Goal: Task Accomplishment & Management: Use online tool/utility

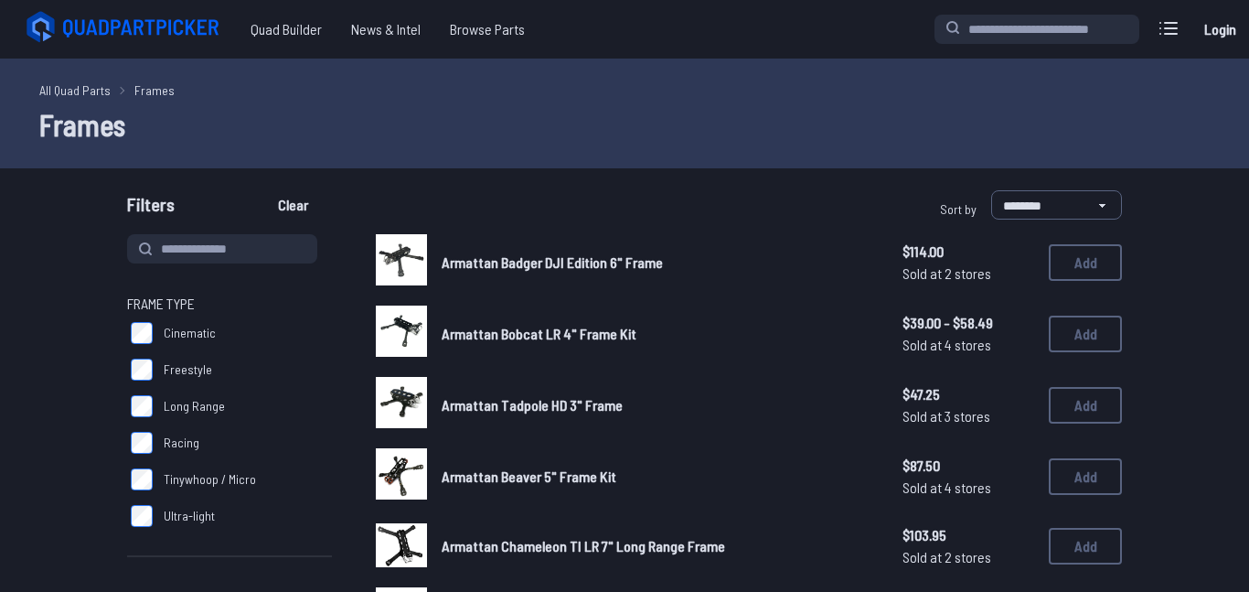
click at [95, 87] on link "All Quad Parts" at bounding box center [74, 89] width 71 height 19
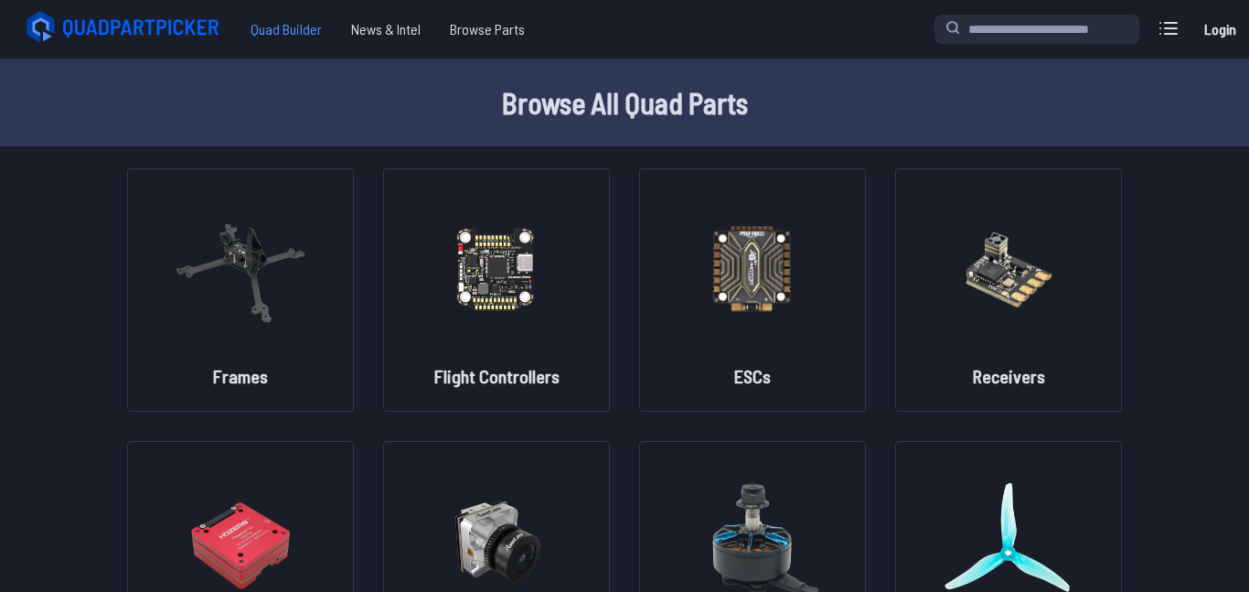
click at [266, 27] on span "Quad Builder" at bounding box center [286, 29] width 101 height 37
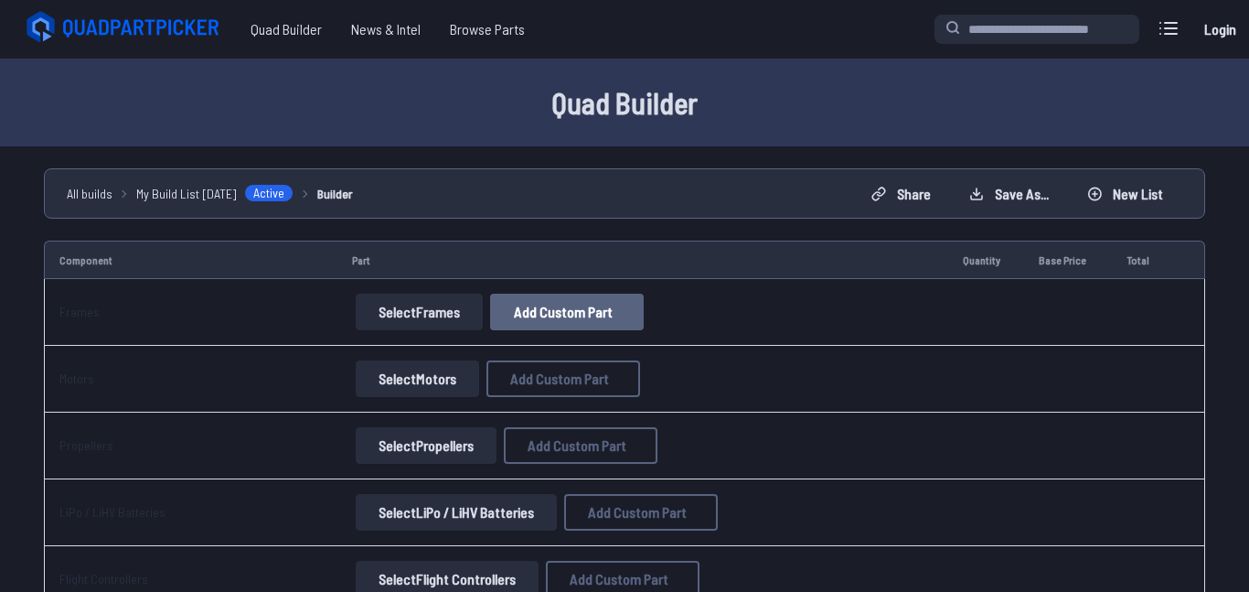
click at [493, 312] on button "Add Custom Part" at bounding box center [567, 311] width 154 height 37
select select "**********"
click at [525, 186] on input at bounding box center [625, 184] width 389 height 39
type input "**********"
click at [512, 244] on input at bounding box center [625, 259] width 389 height 39
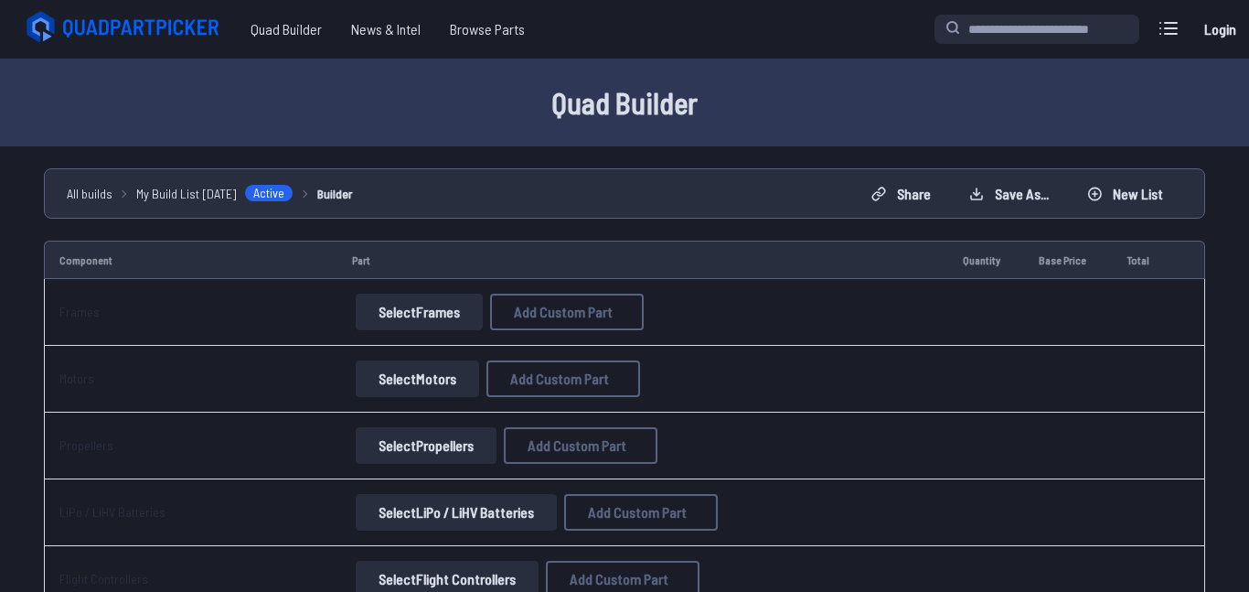
type input "*****"
click at [510, 347] on input "*" at bounding box center [625, 335] width 389 height 39
type input "*"
type input "*****"
click at [511, 410] on input at bounding box center [625, 410] width 389 height 39
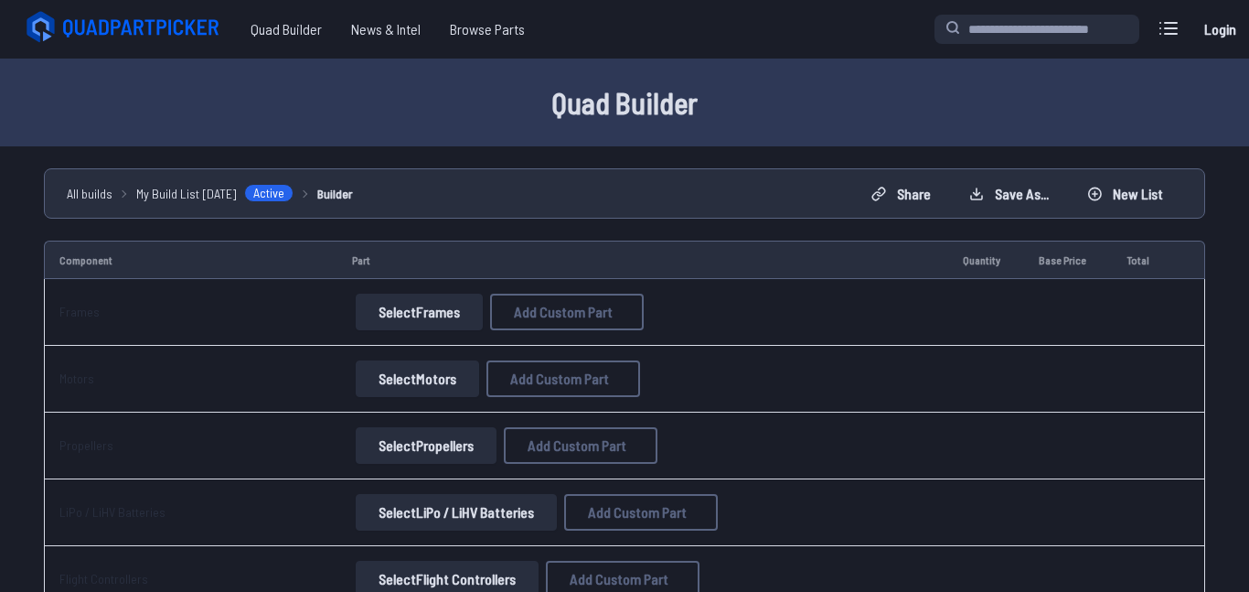
scroll to position [85, 0]
click at [549, 424] on select at bounding box center [625, 409] width 389 height 39
click at [431, 401] on select at bounding box center [625, 409] width 389 height 39
click at [790, 517] on button "Add Custom Part" at bounding box center [760, 503] width 117 height 27
click at [543, 317] on span "Add Custom Part" at bounding box center [563, 311] width 99 height 15
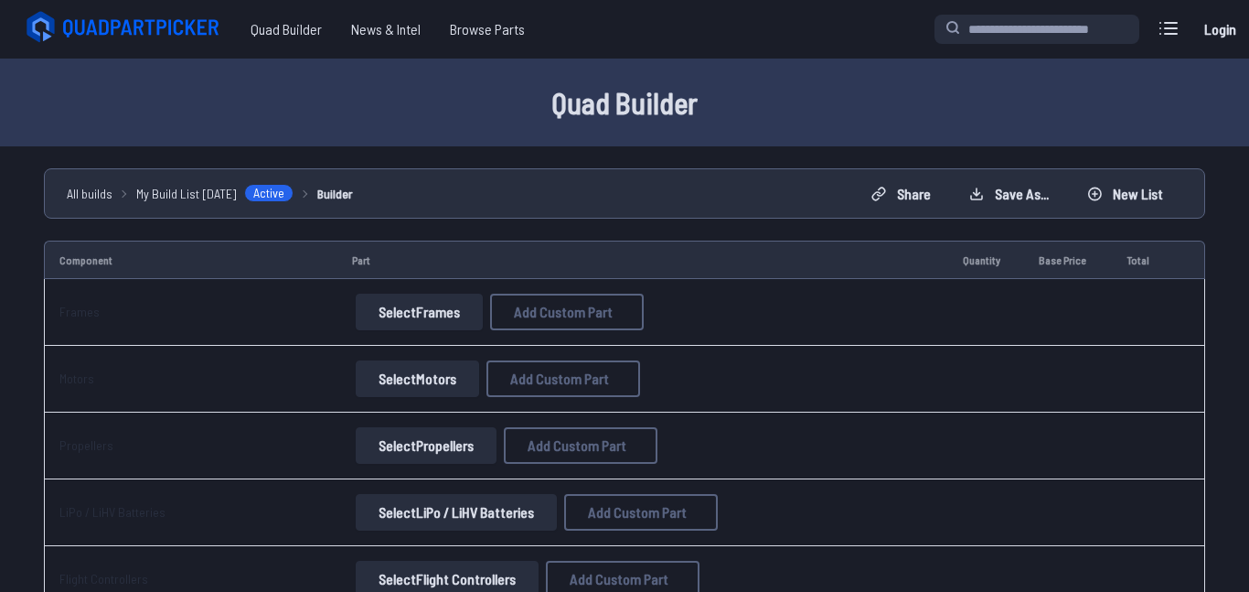
click at [720, 517] on button "Add Custom Part" at bounding box center [760, 503] width 117 height 27
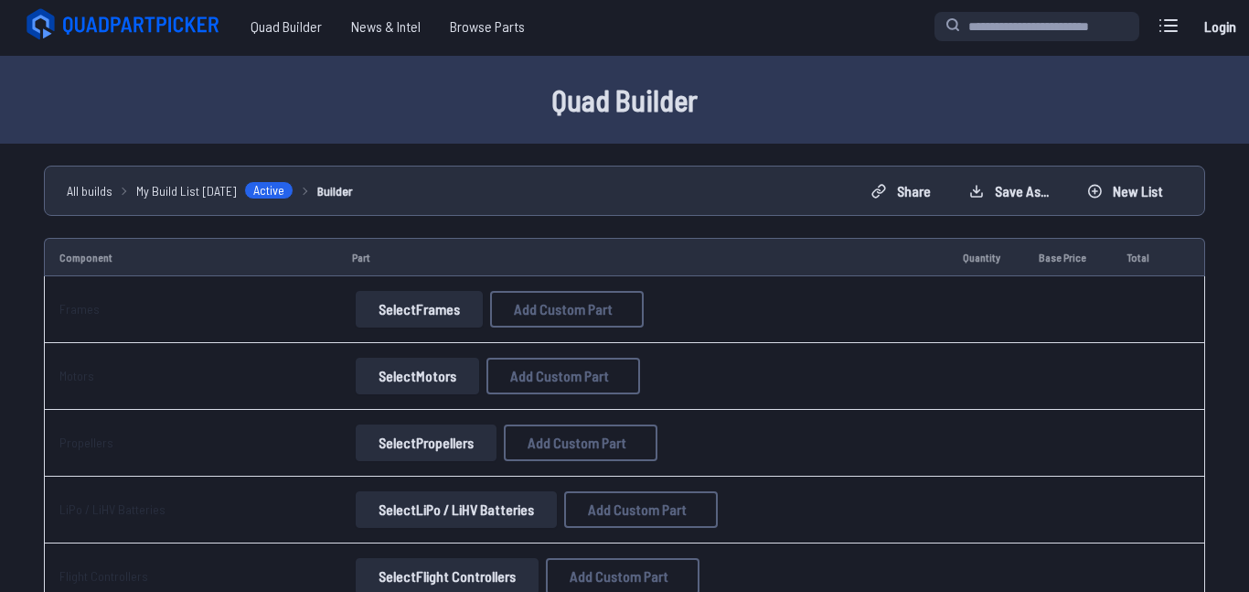
scroll to position [4, 0]
click at [392, 371] on button "Select Motors" at bounding box center [417, 375] width 123 height 37
click at [405, 373] on button "Select Motors" at bounding box center [417, 375] width 123 height 37
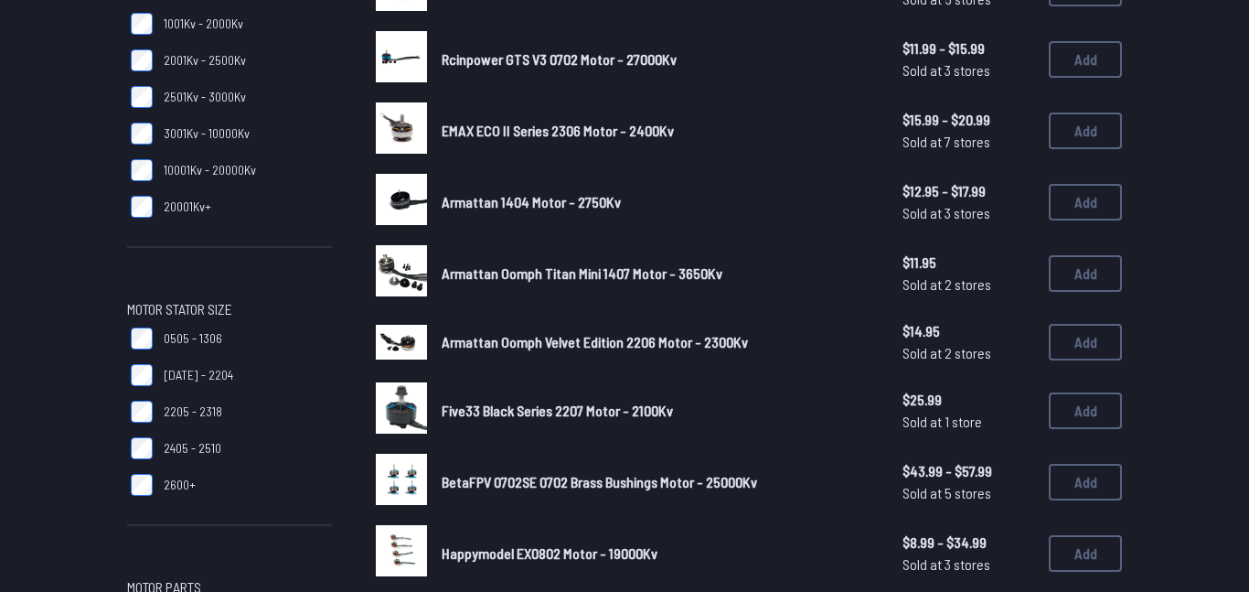
scroll to position [347, 0]
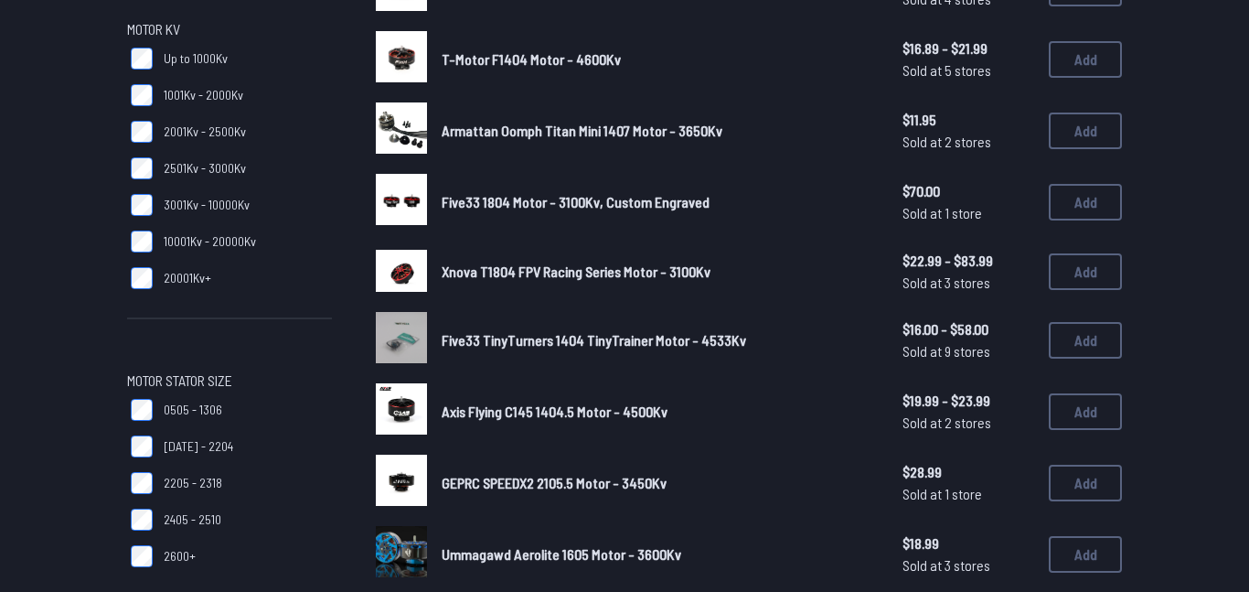
scroll to position [279, 0]
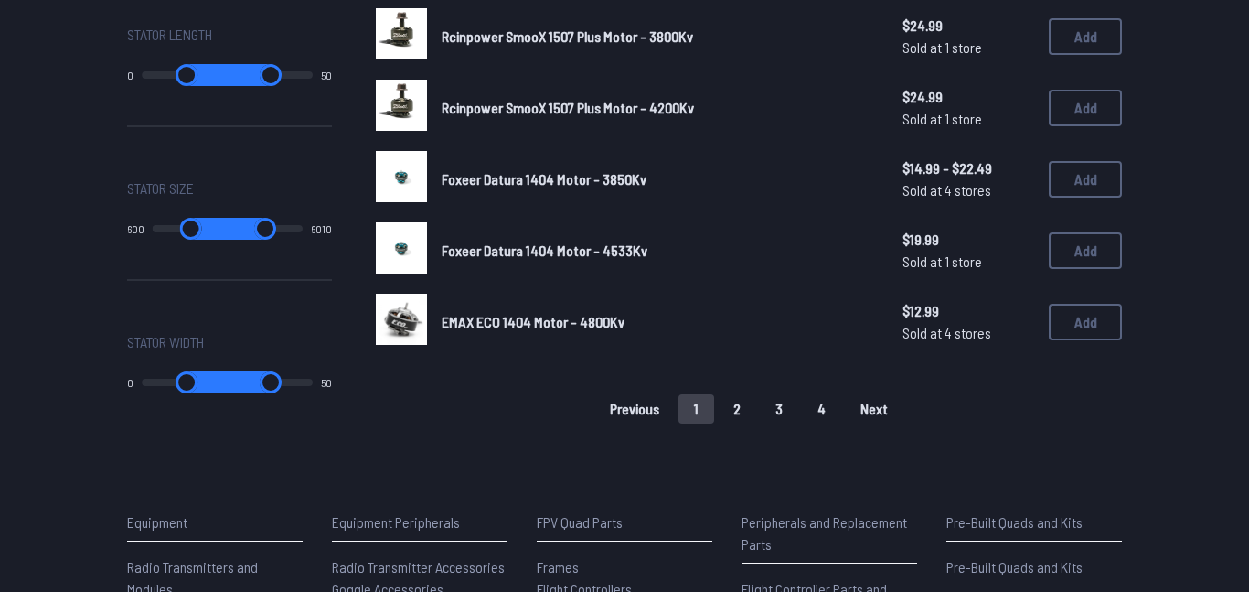
scroll to position [1292, 0]
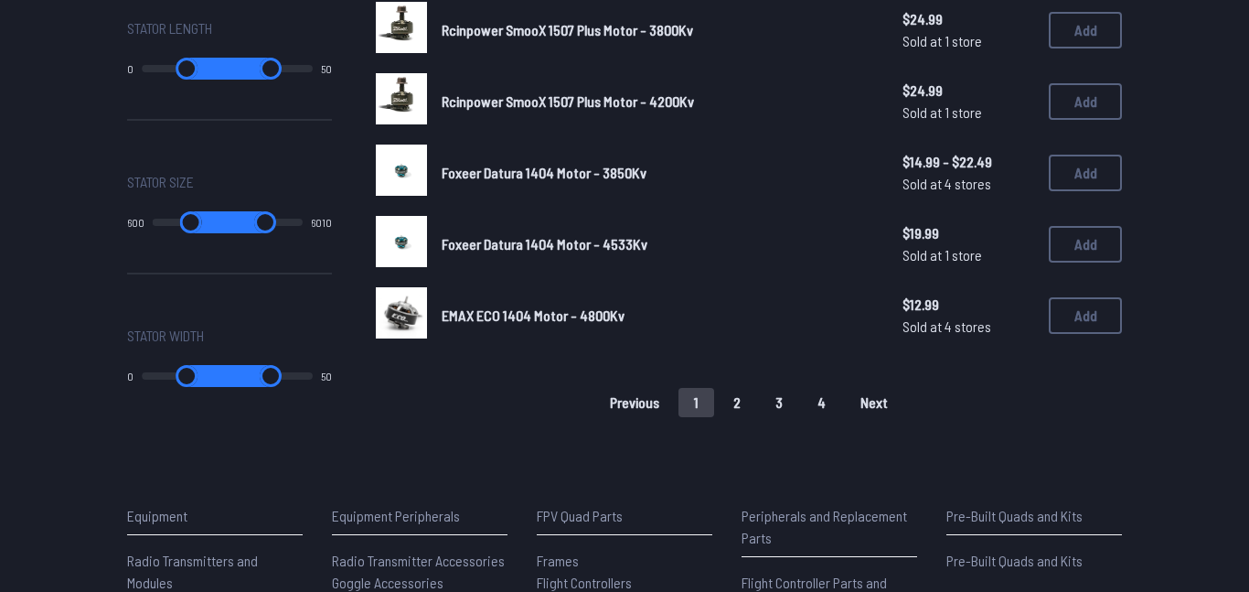
click at [741, 406] on button "2" at bounding box center [737, 402] width 38 height 29
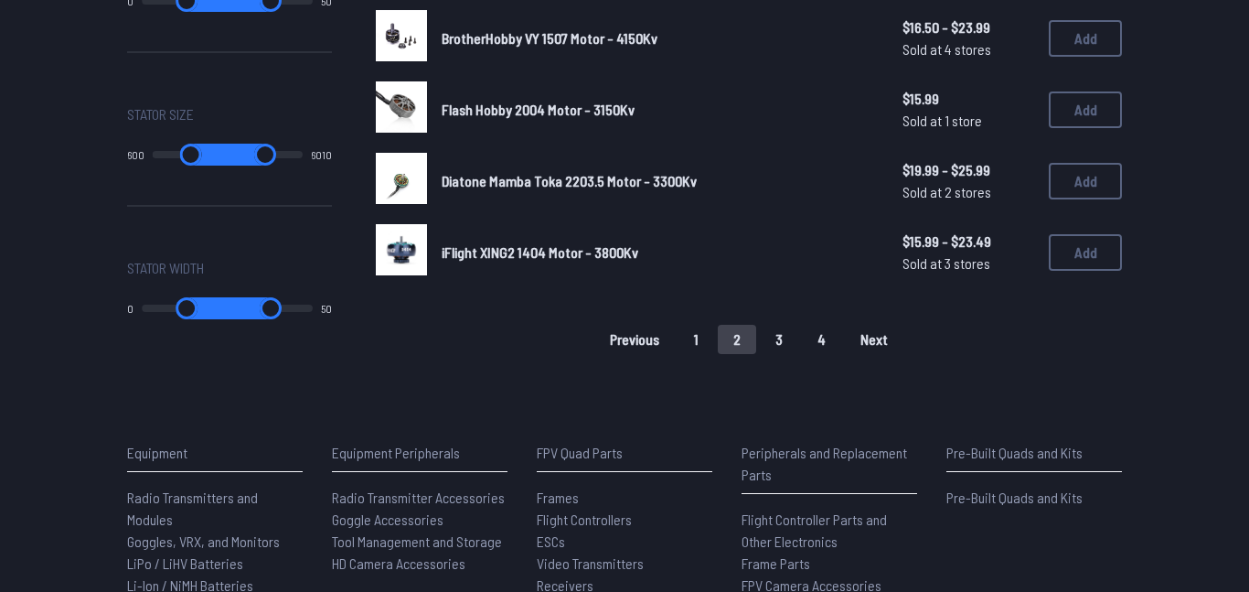
scroll to position [1361, 0]
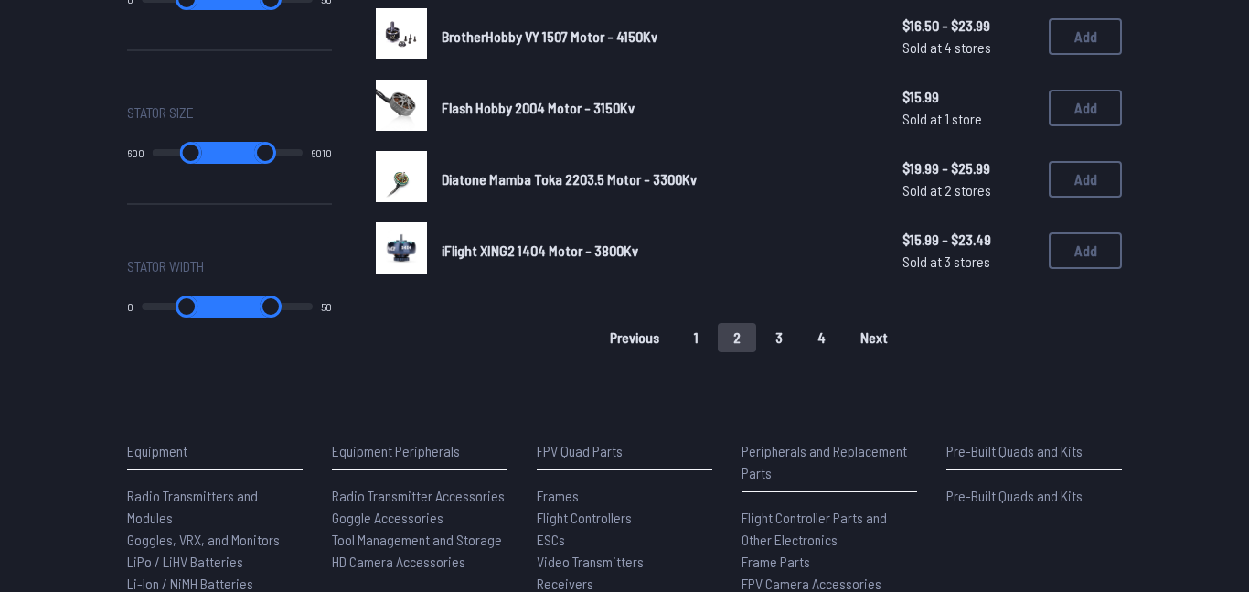
click at [784, 350] on button "3" at bounding box center [779, 337] width 38 height 29
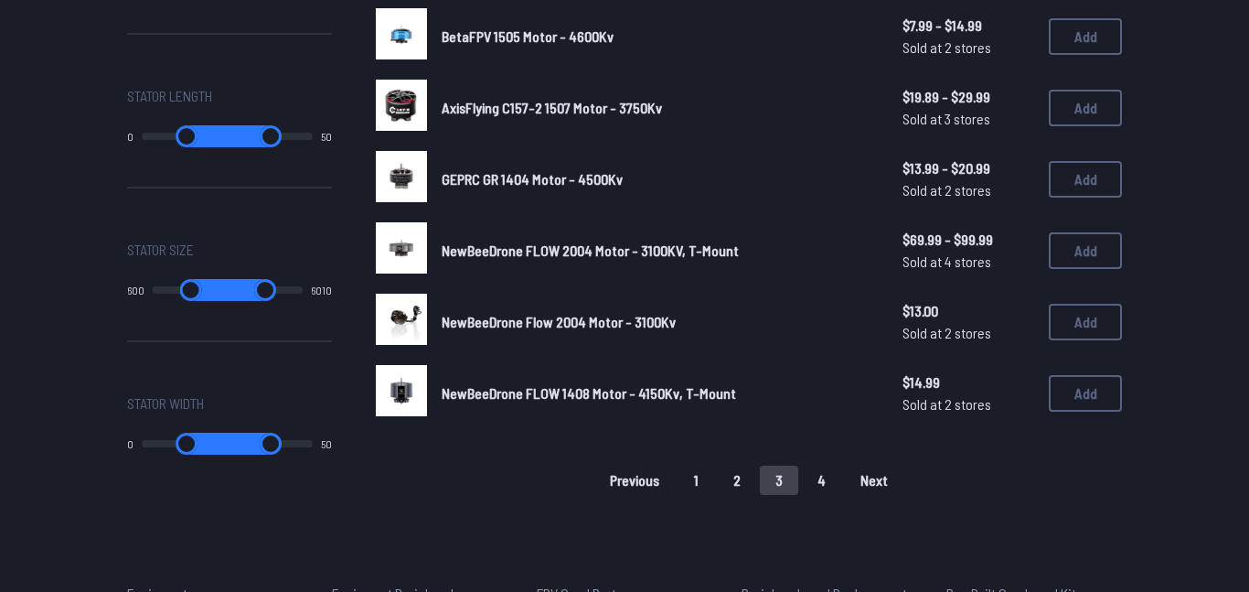
scroll to position [1225, 0]
click at [813, 471] on button "4" at bounding box center [821, 478] width 39 height 29
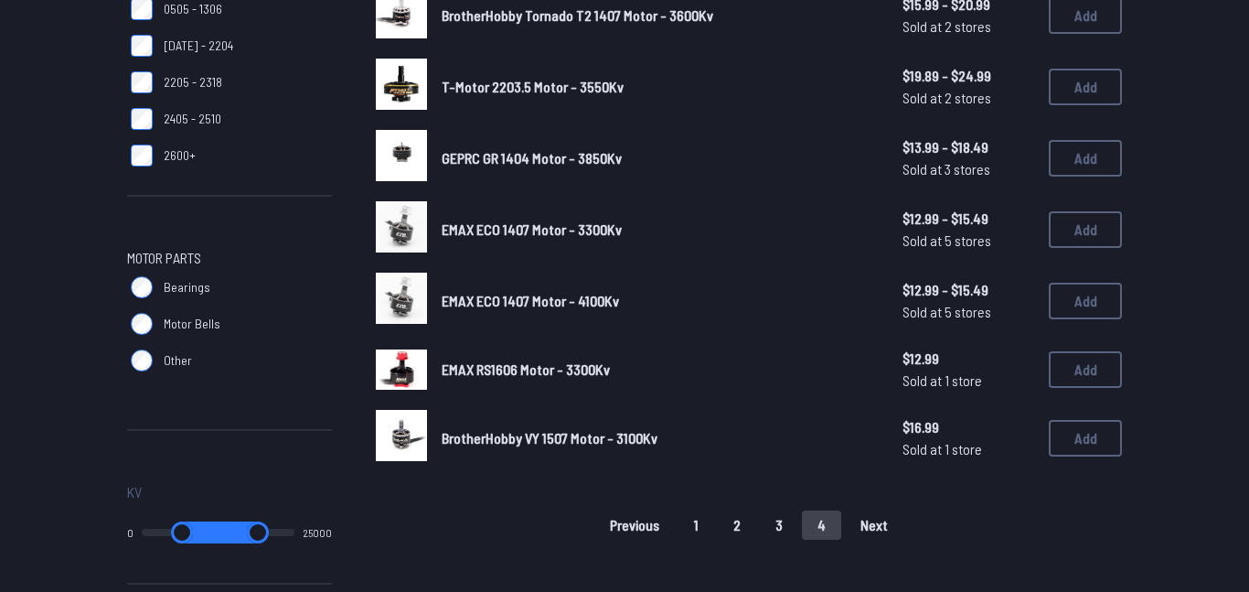
scroll to position [681, 0]
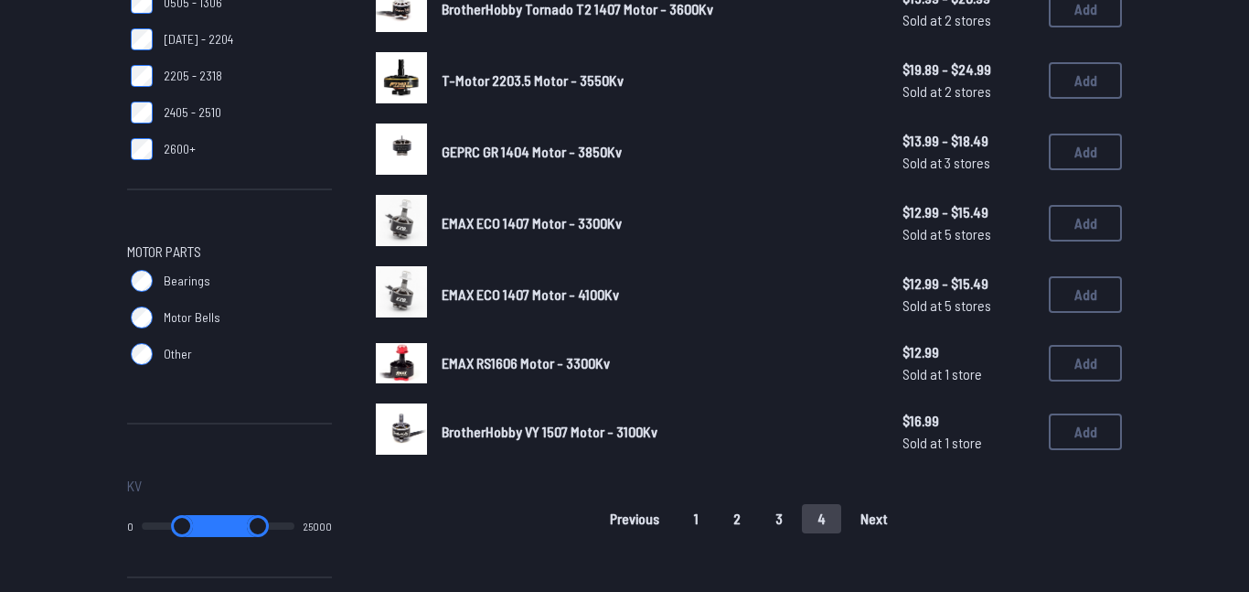
click at [573, 366] on span "EMAX RS1606 Motor - 3300Kv" at bounding box center [526, 362] width 168 height 17
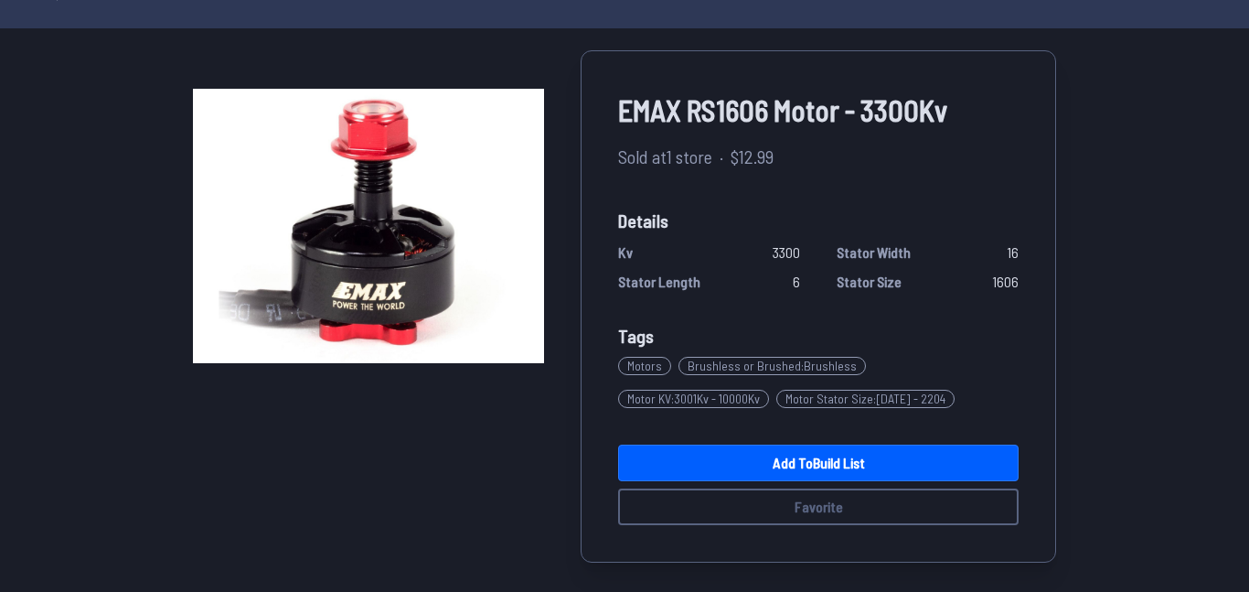
scroll to position [97, 0]
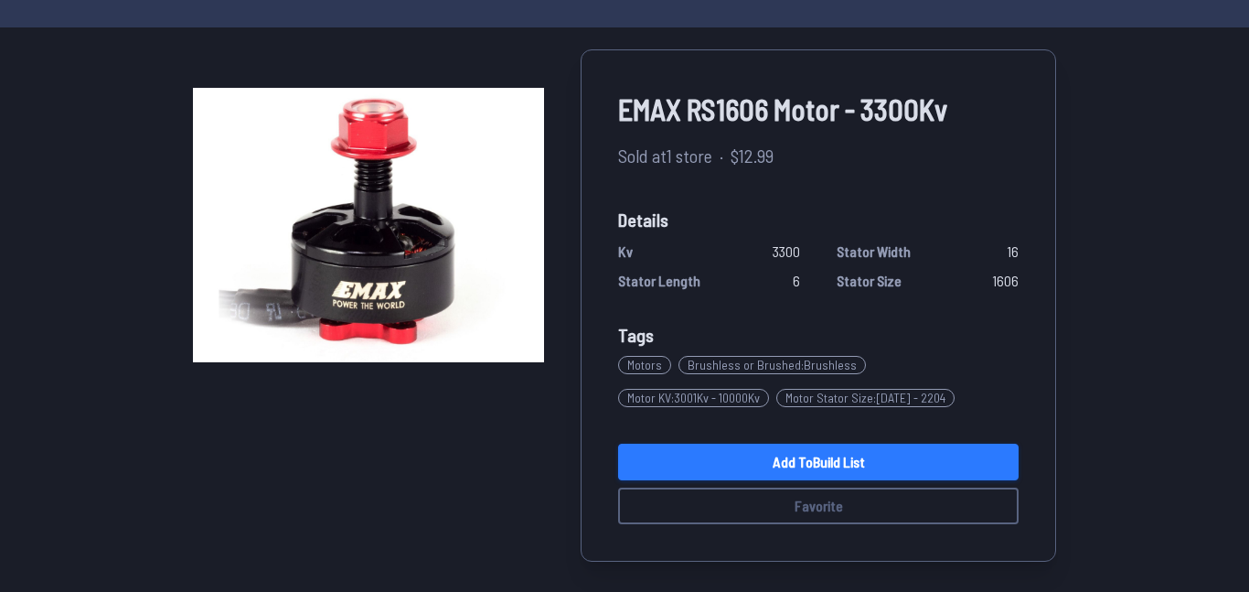
click at [773, 462] on link "Add to Build List" at bounding box center [818, 461] width 400 height 37
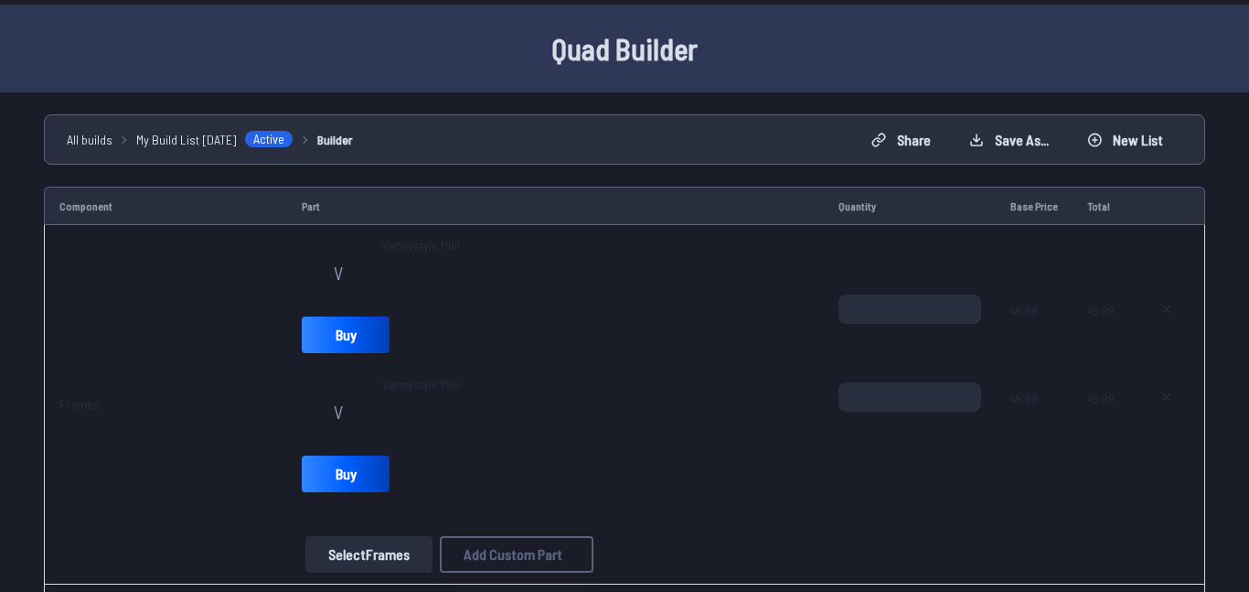
scroll to position [66, 0]
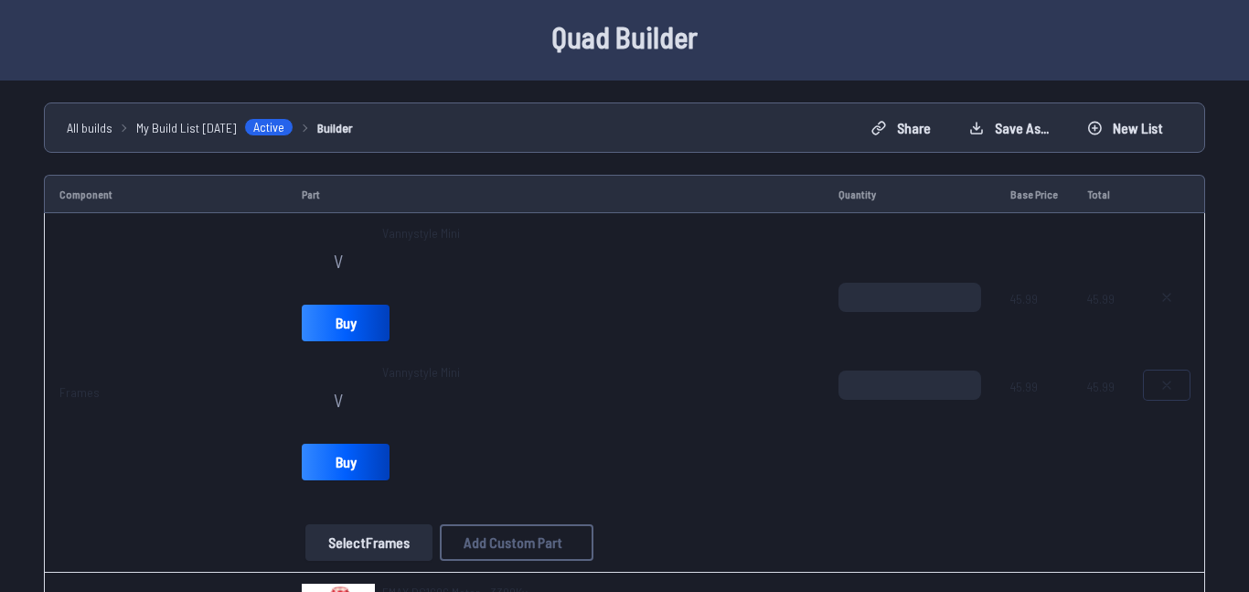
click at [1155, 381] on button at bounding box center [1167, 384] width 46 height 29
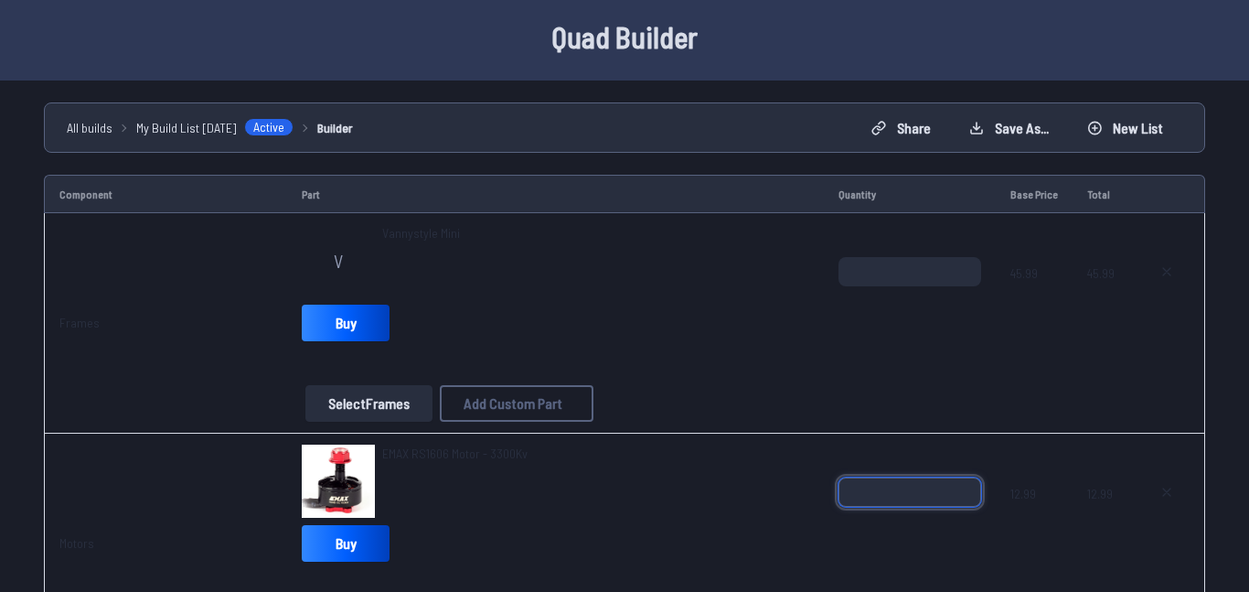
click at [966, 486] on input "*" at bounding box center [909, 491] width 143 height 29
type input "*"
click at [966, 486] on input "*" at bounding box center [909, 491] width 143 height 29
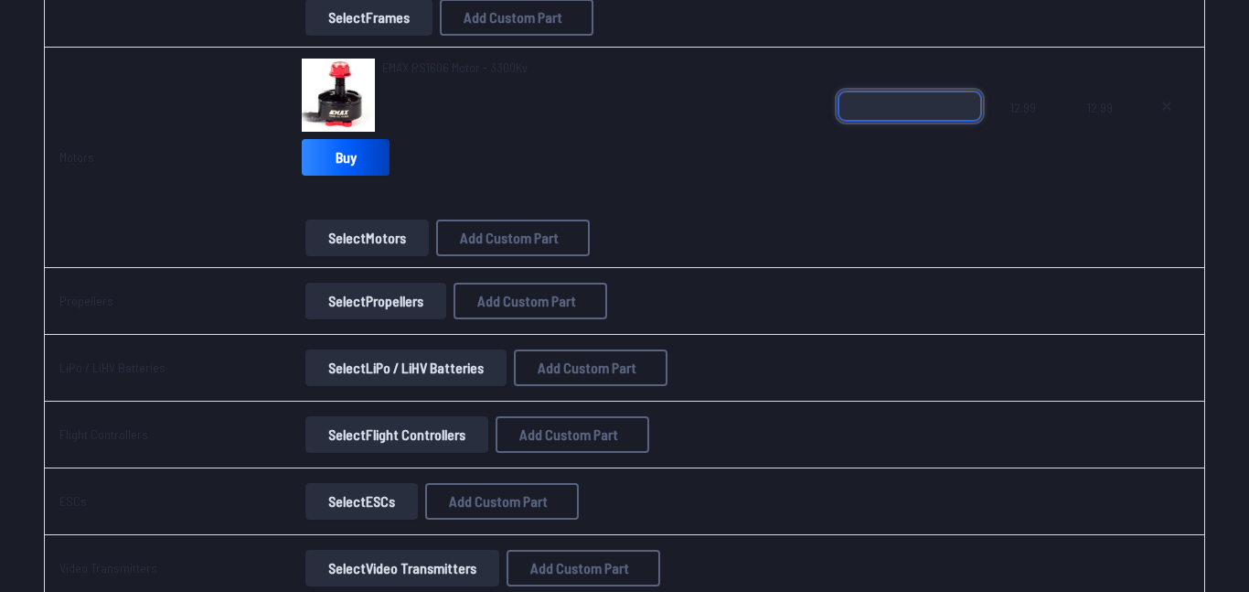
scroll to position [459, 0]
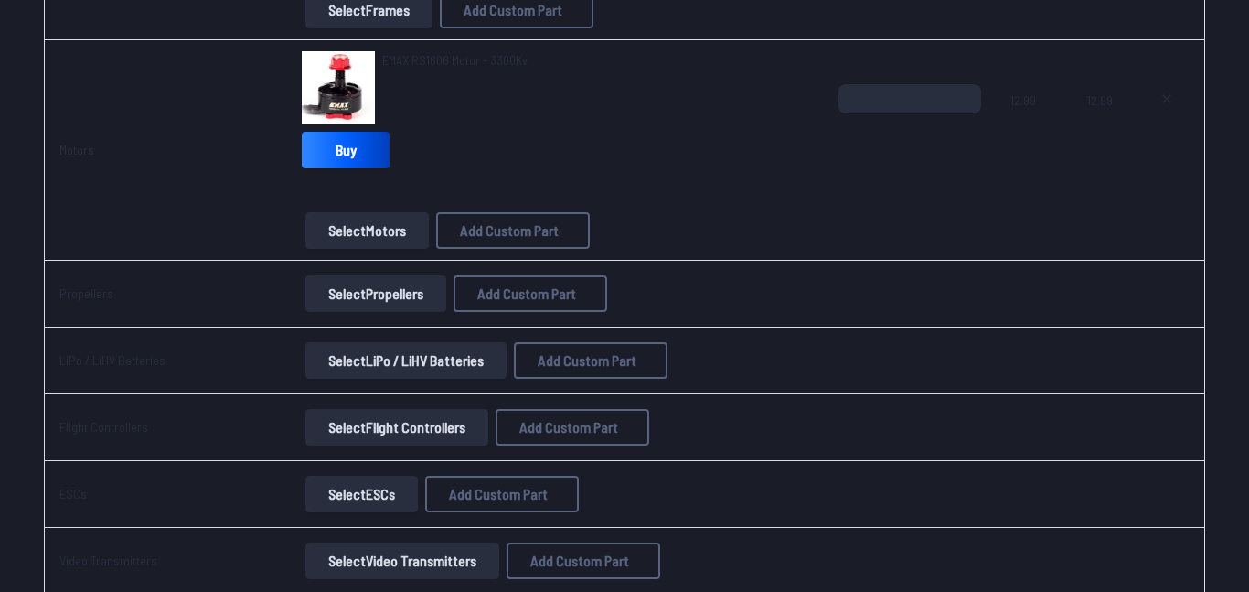
click at [395, 300] on button "Select Propellers" at bounding box center [375, 293] width 141 height 37
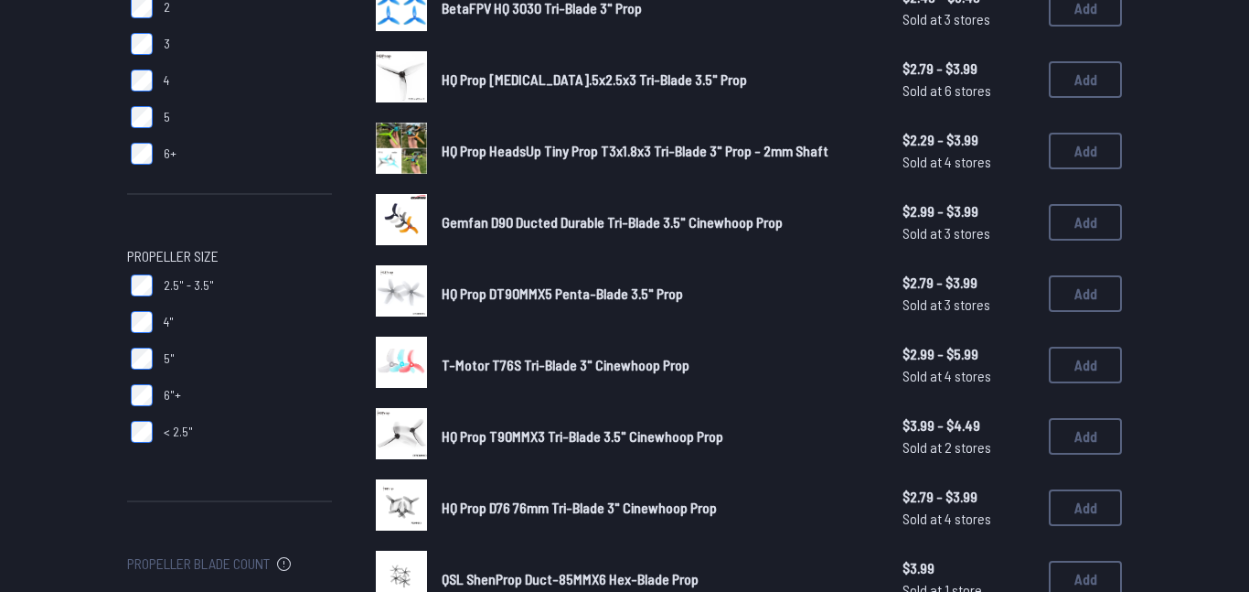
scroll to position [330, 0]
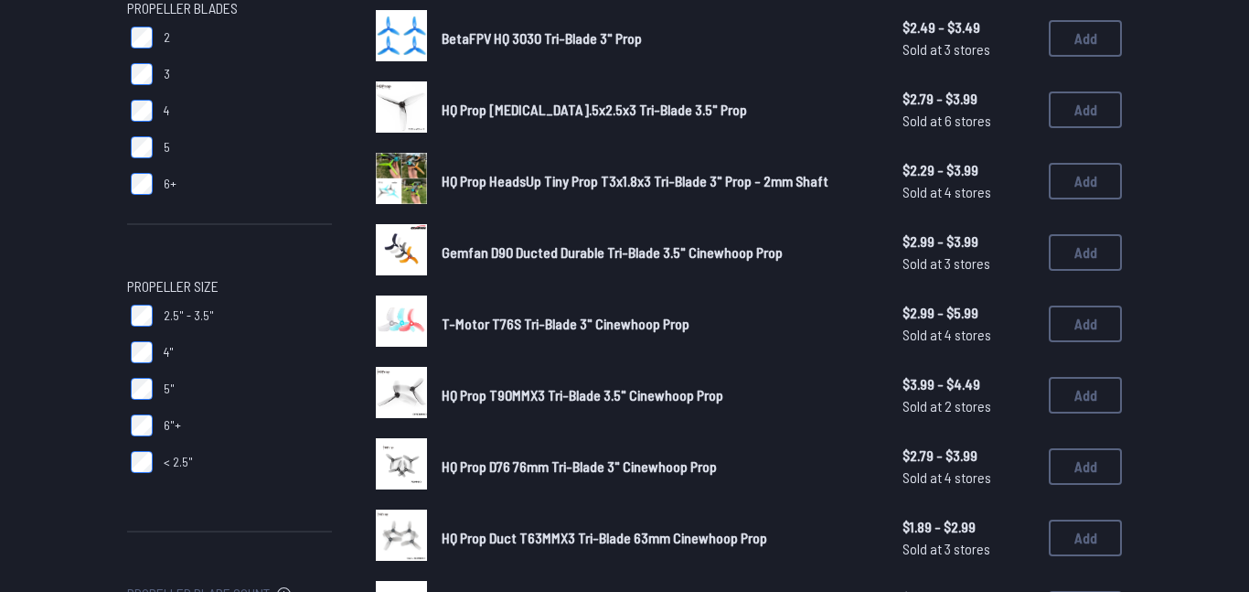
scroll to position [309, 0]
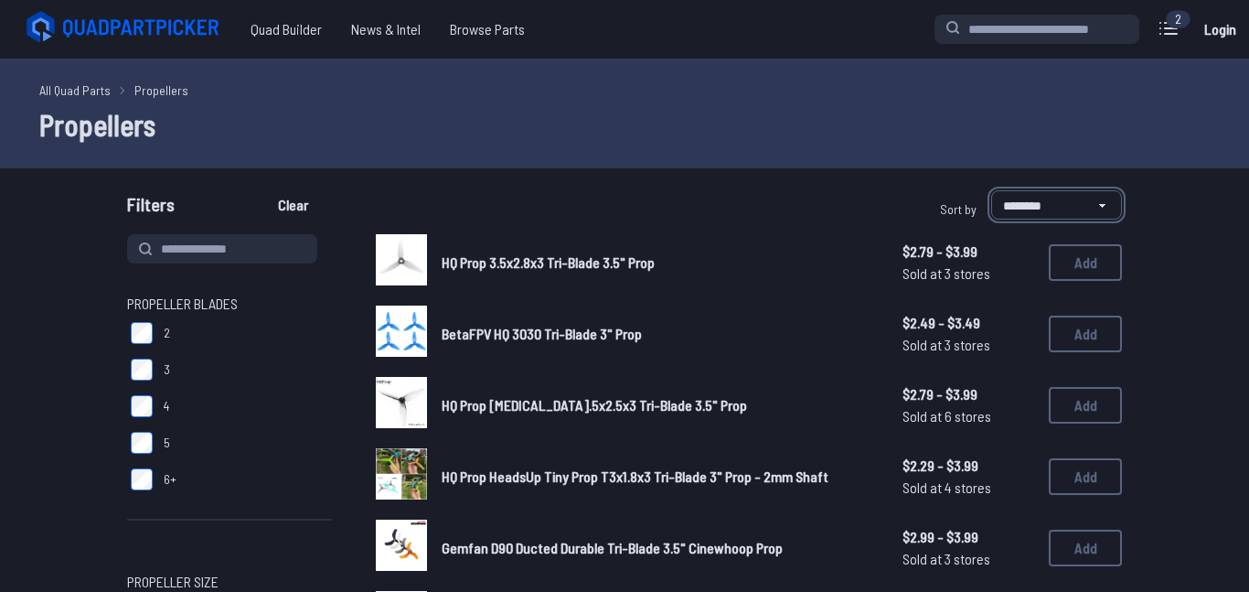
click at [1009, 201] on select "**********" at bounding box center [1056, 204] width 131 height 29
select select "*********"
click at [991, 190] on select "**********" at bounding box center [1056, 204] width 131 height 29
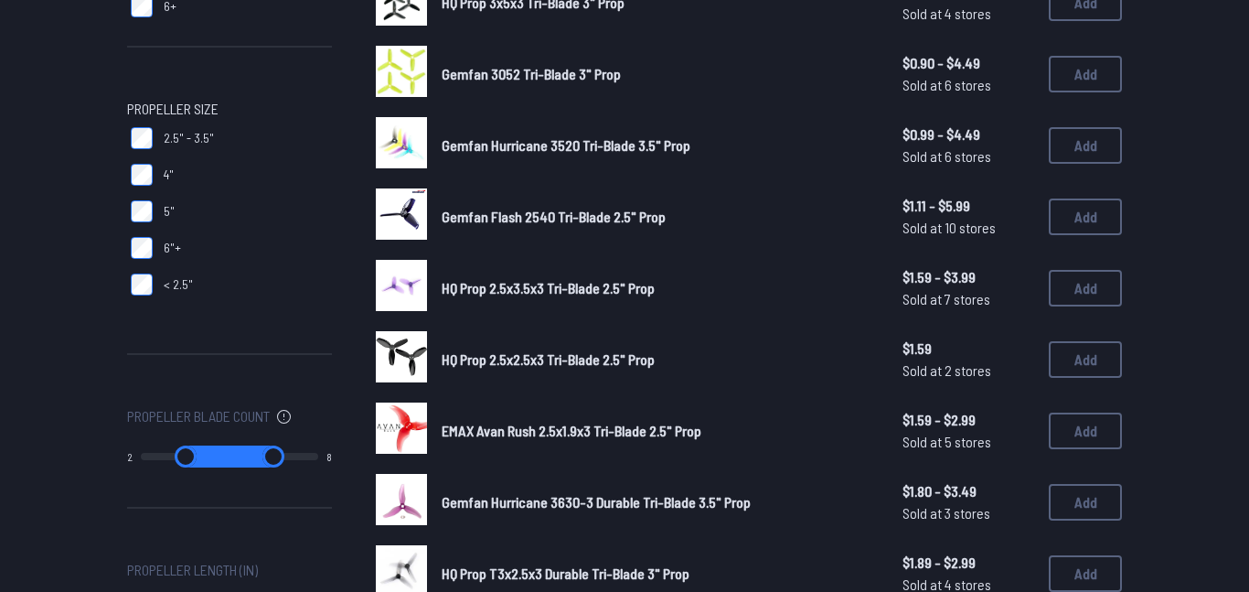
scroll to position [424, 0]
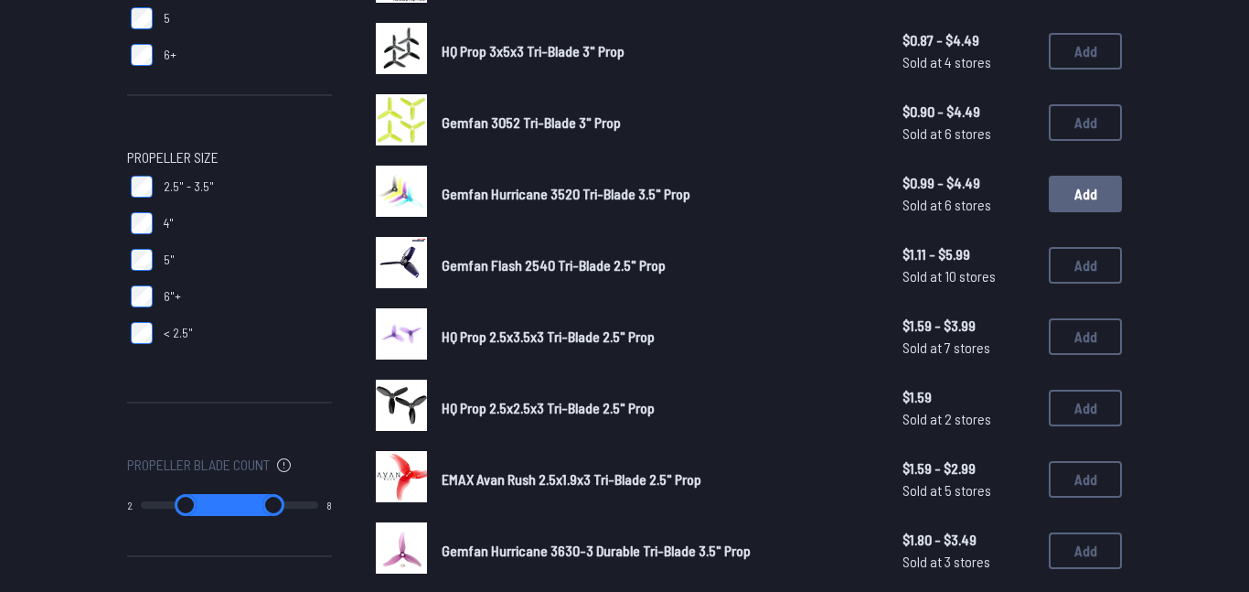
click at [1072, 182] on button "Add" at bounding box center [1085, 194] width 73 height 37
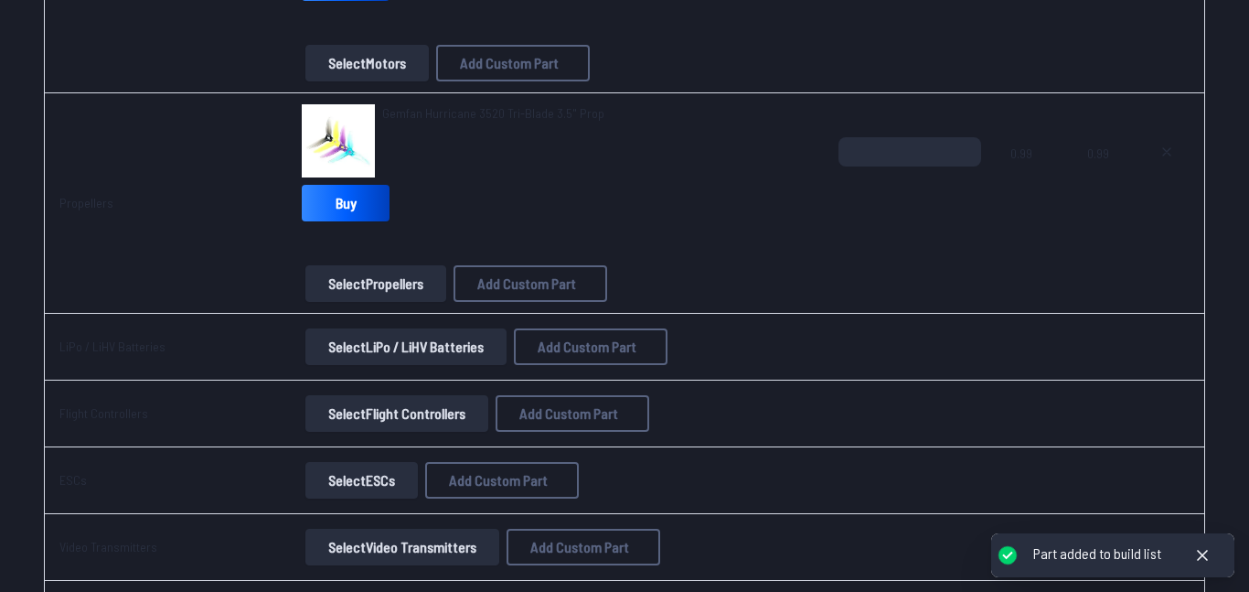
scroll to position [631, 0]
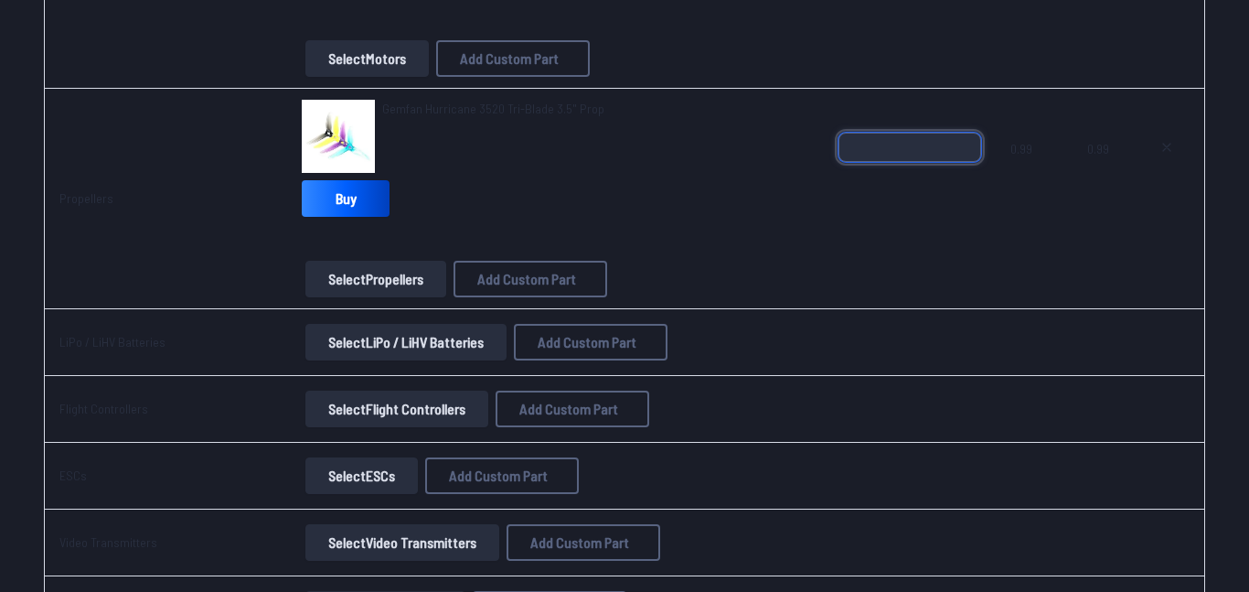
click at [969, 144] on input "*" at bounding box center [909, 147] width 143 height 29
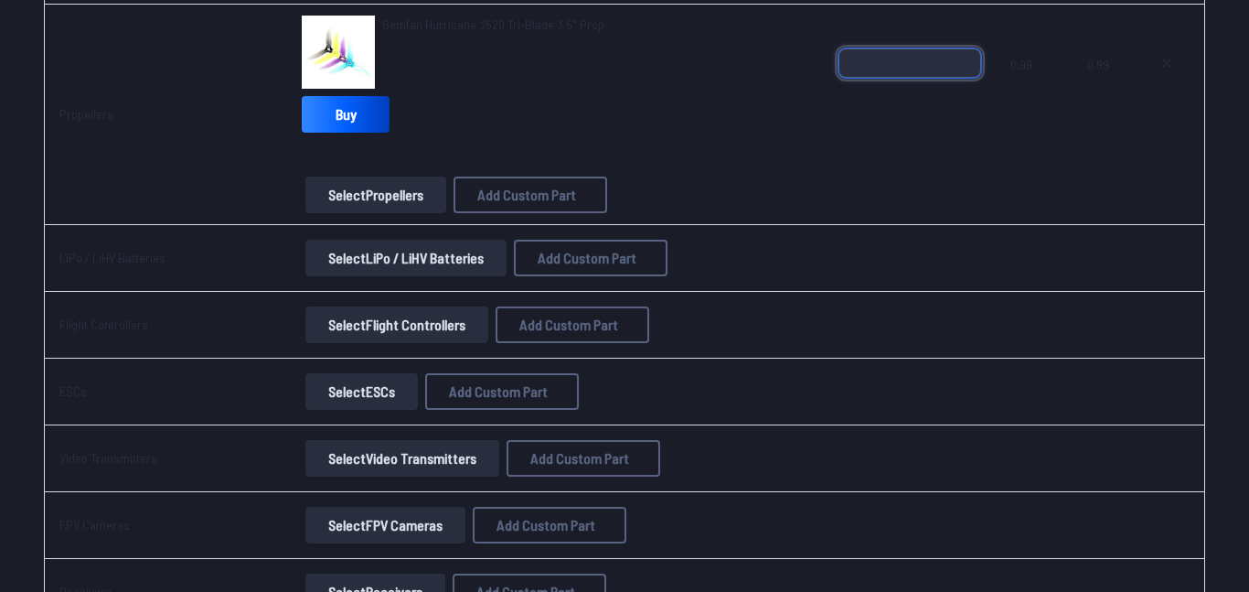
scroll to position [716, 0]
click at [969, 57] on input "*" at bounding box center [909, 62] width 143 height 29
type input "*"
click at [969, 57] on input "*" at bounding box center [909, 62] width 143 height 29
click at [455, 251] on button "Select LiPo / LiHV Batteries" at bounding box center [405, 257] width 201 height 37
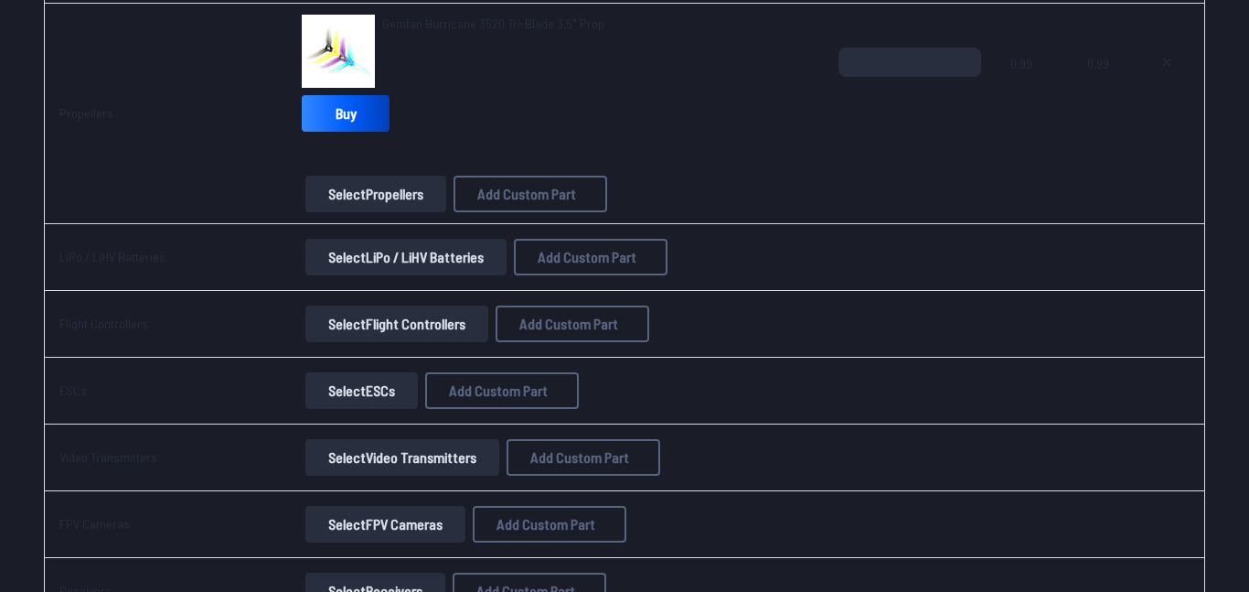
click at [416, 261] on button "Select LiPo / LiHV Batteries" at bounding box center [405, 257] width 201 height 37
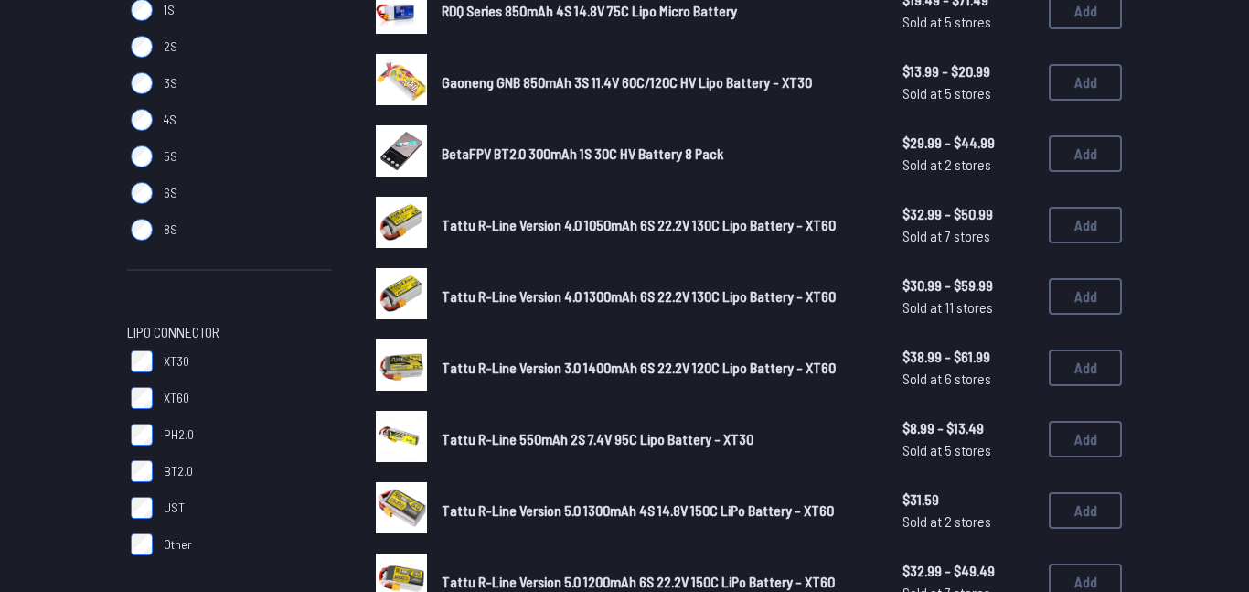
scroll to position [162, 0]
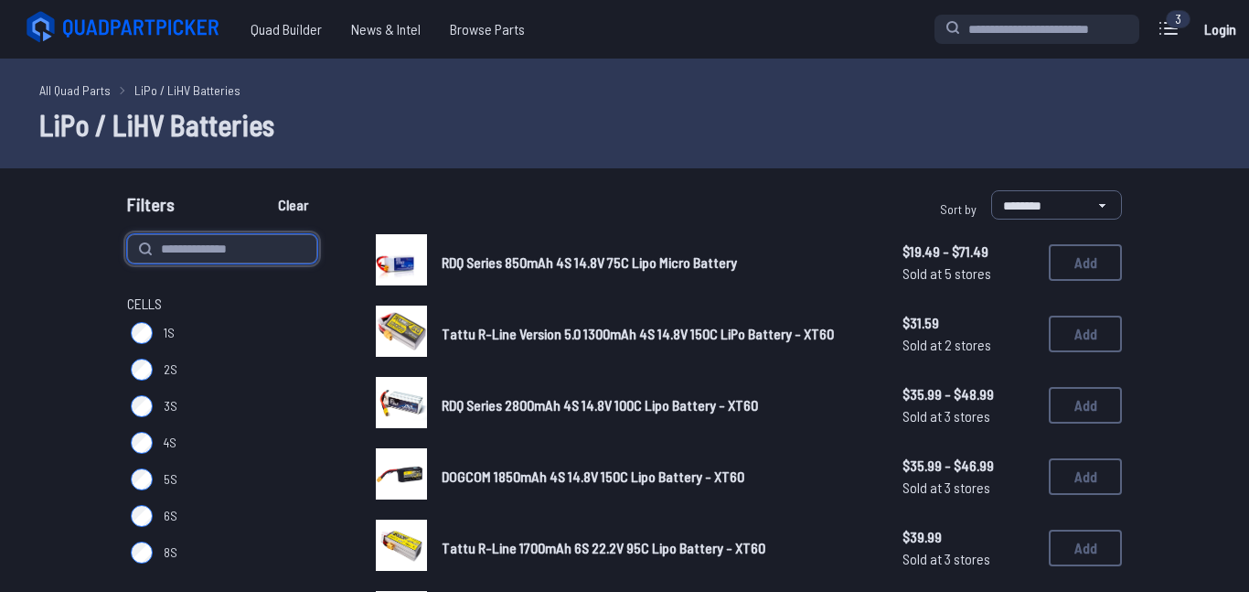
click at [249, 251] on input at bounding box center [222, 248] width 190 height 29
type input "******"
click at [262, 190] on button "Clear" at bounding box center [292, 204] width 61 height 29
type input "******"
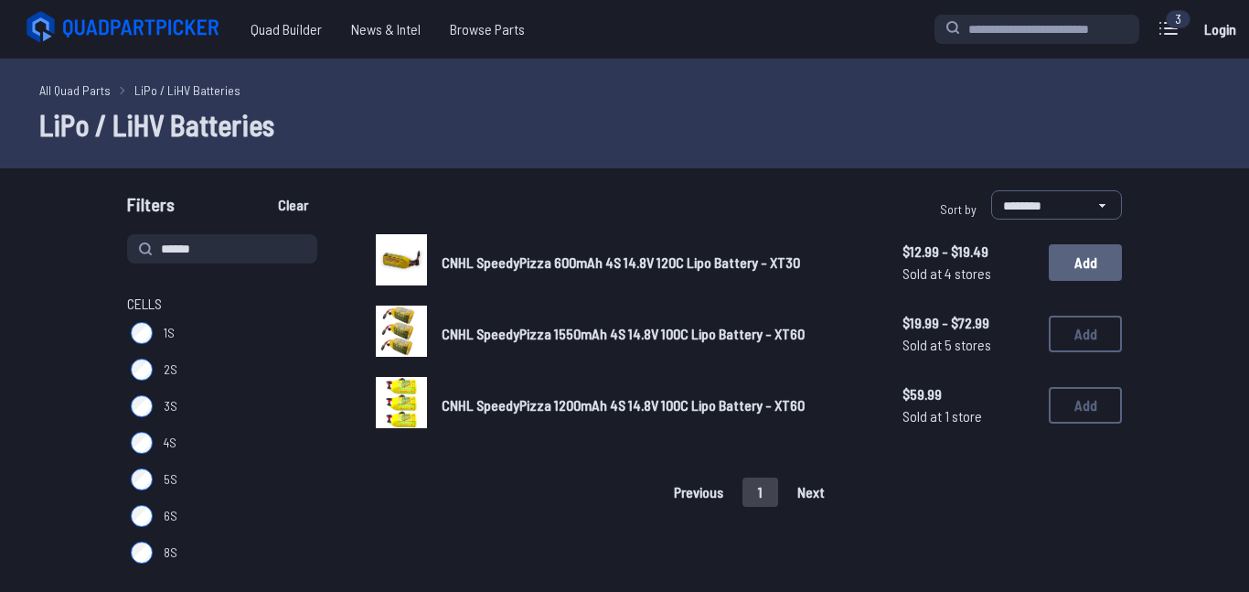
click at [1064, 258] on button "Add" at bounding box center [1085, 262] width 73 height 37
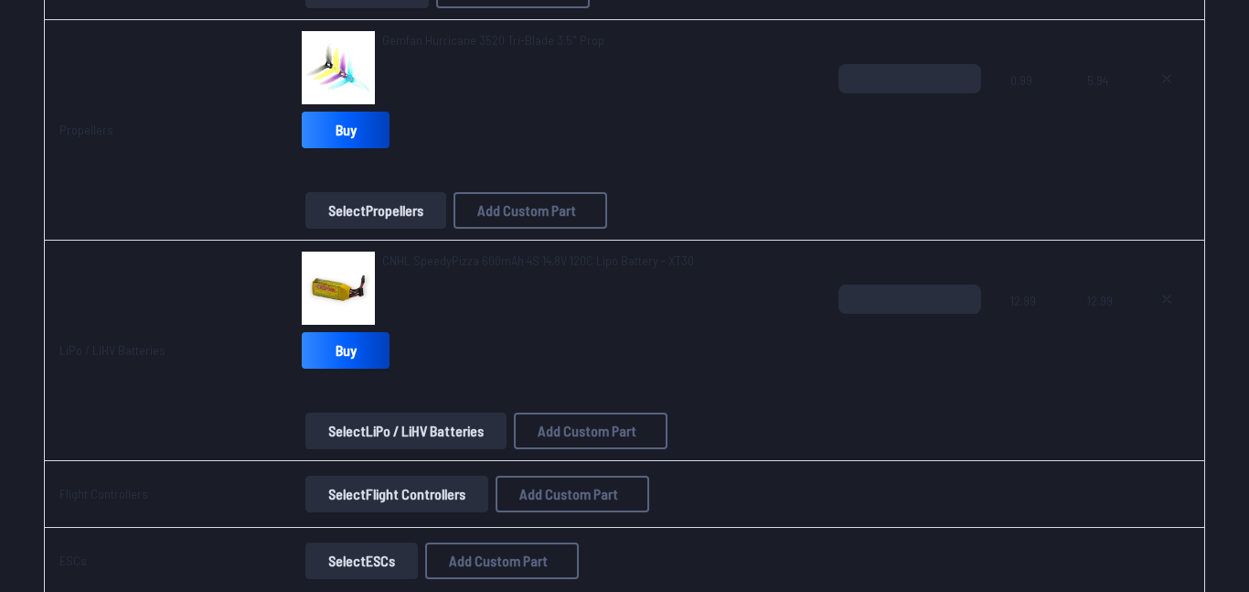
scroll to position [705, 0]
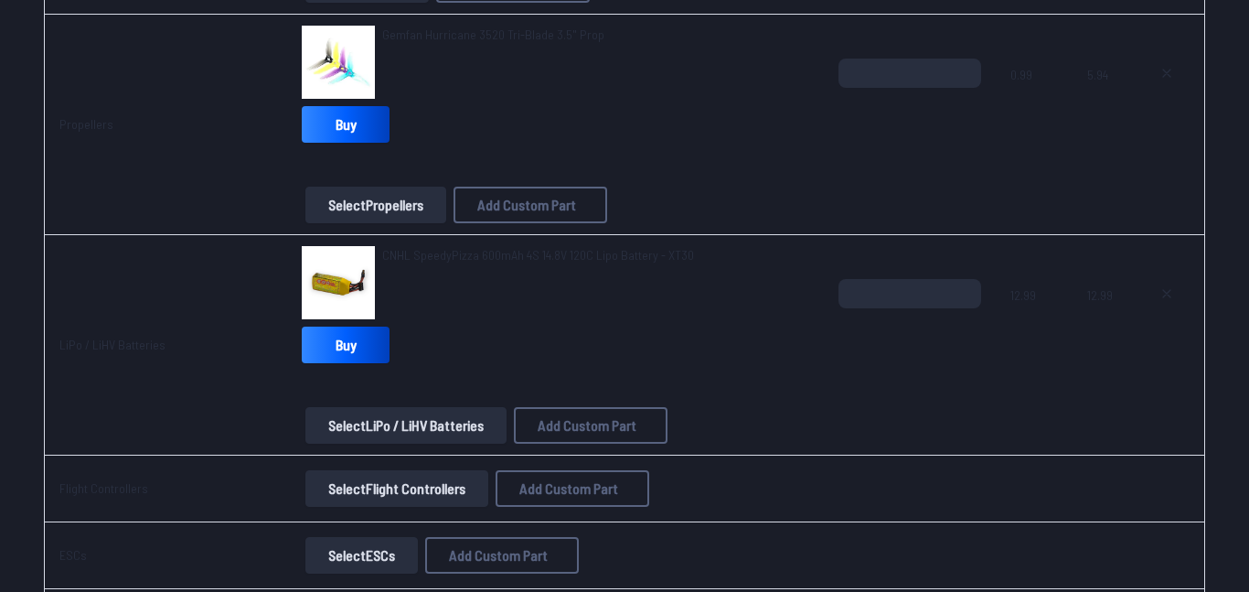
click at [420, 420] on button "Select LiPo / LiHV Batteries" at bounding box center [405, 425] width 201 height 37
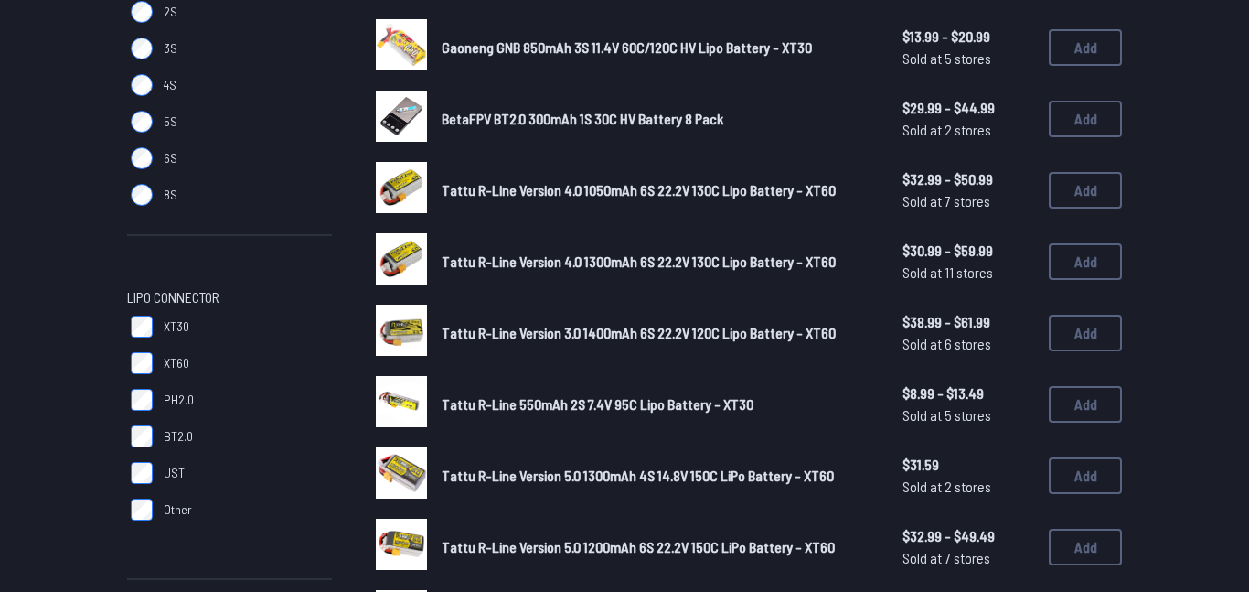
scroll to position [363, 0]
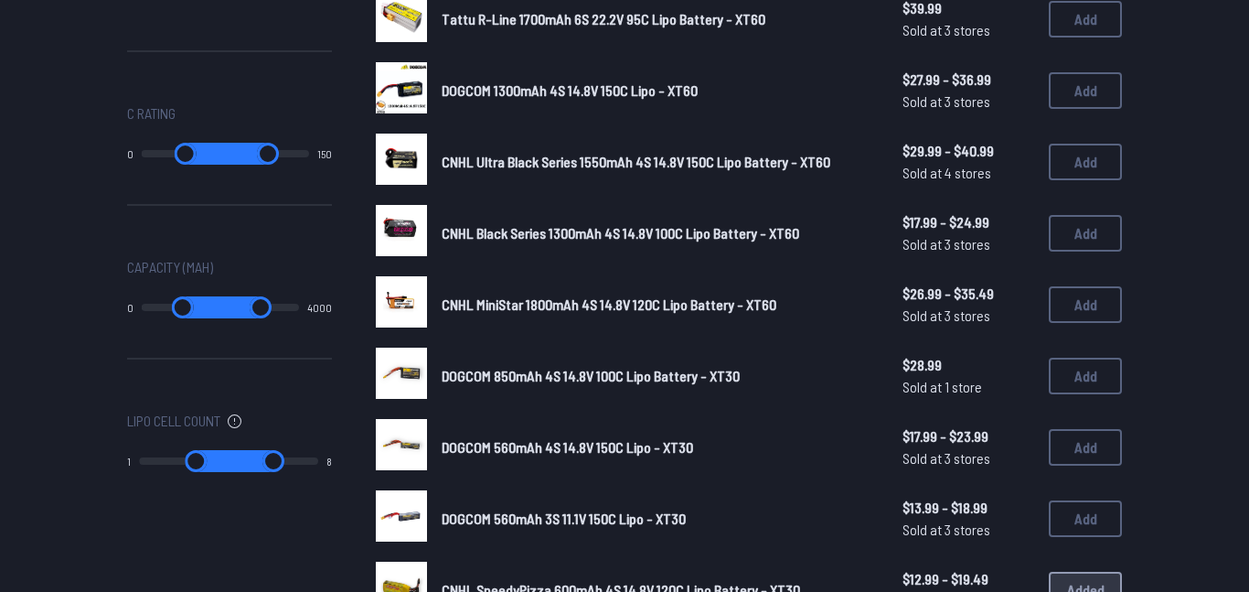
scroll to position [889, 0]
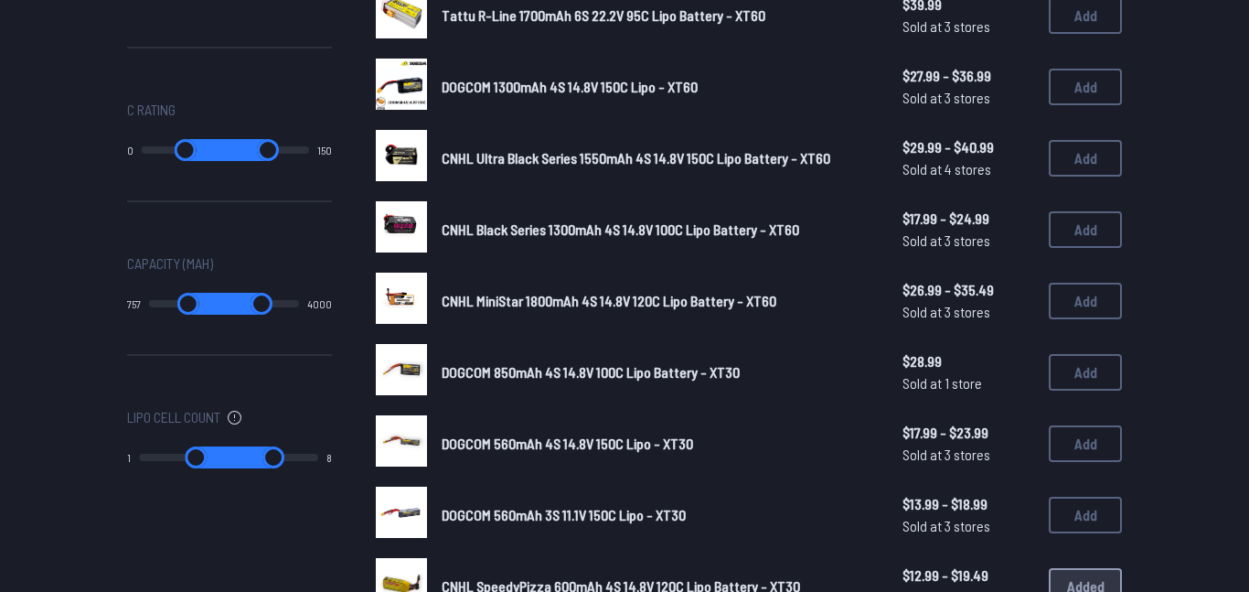
drag, startPoint x: 150, startPoint y: 308, endPoint x: 182, endPoint y: 304, distance: 32.2
type input "***"
click at [182, 304] on input "range" at bounding box center [188, 304] width 78 height 22
type input "***"
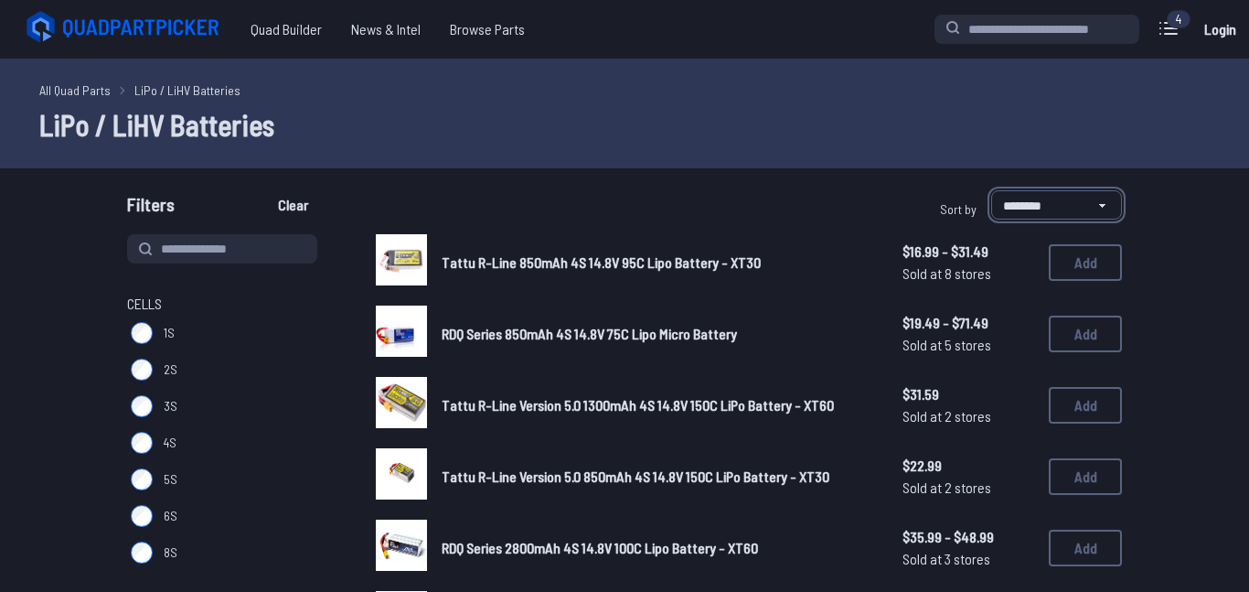
click at [1031, 205] on select "**********" at bounding box center [1056, 204] width 131 height 29
select select "*********"
click at [991, 190] on select "**********" at bounding box center [1056, 204] width 131 height 29
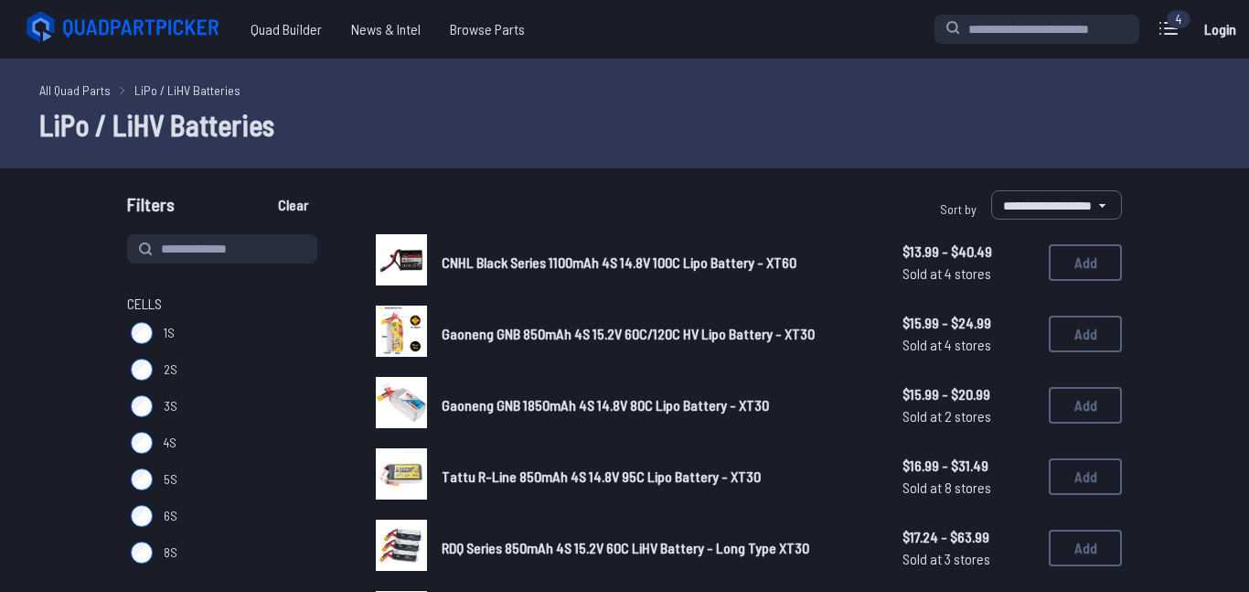
click at [690, 332] on span "Gaoneng GNB 850mAh 4S 15.2V 60C/120C HV Lipo Battery - XT30" at bounding box center [628, 333] width 373 height 17
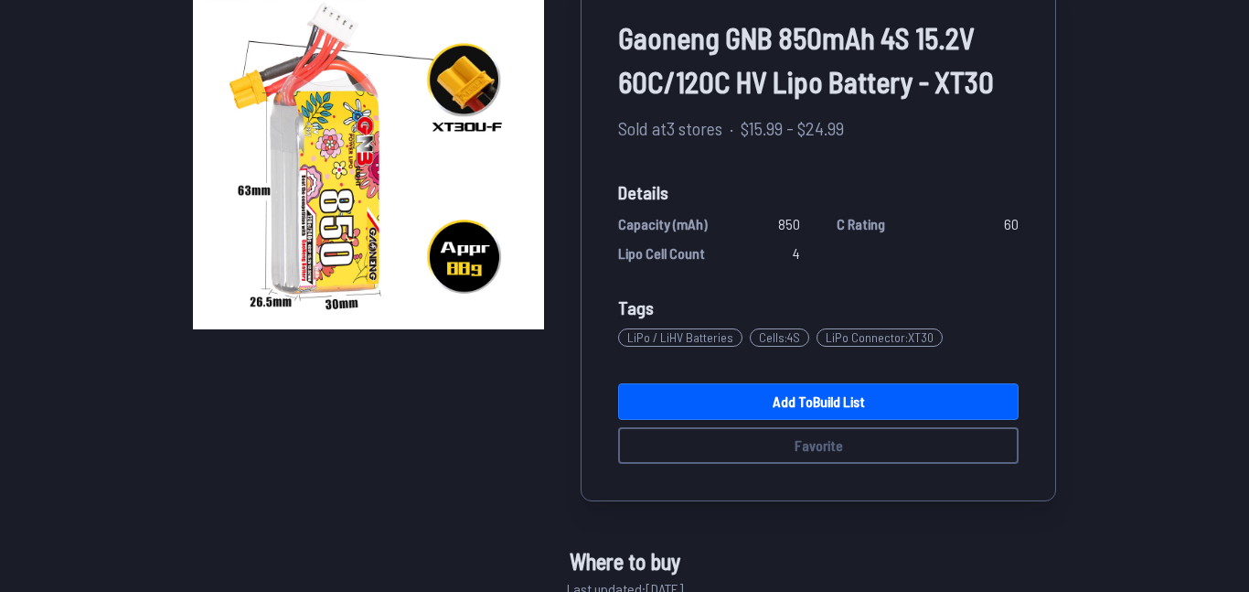
scroll to position [166, 0]
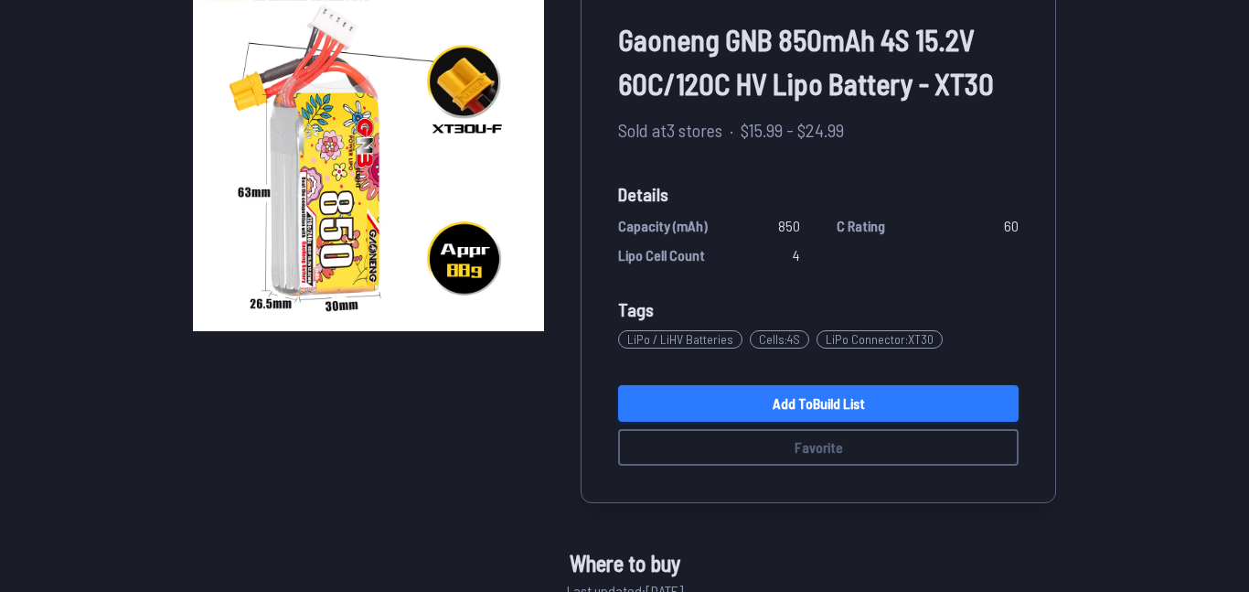
click at [765, 409] on link "Add to Build List" at bounding box center [818, 403] width 400 height 37
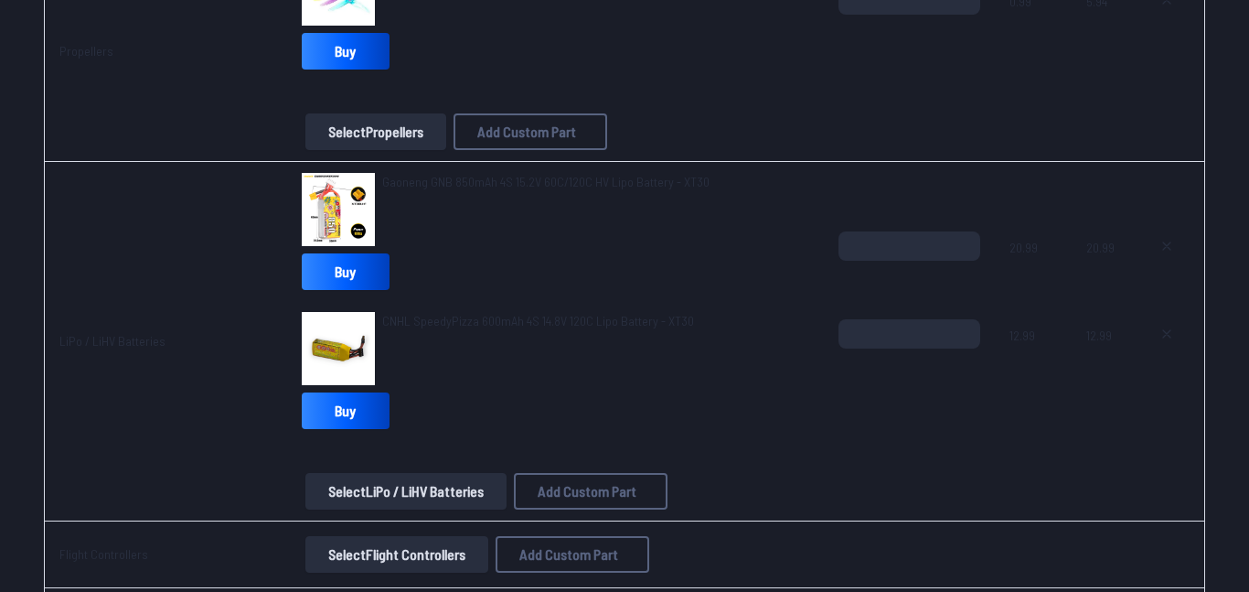
scroll to position [780, 0]
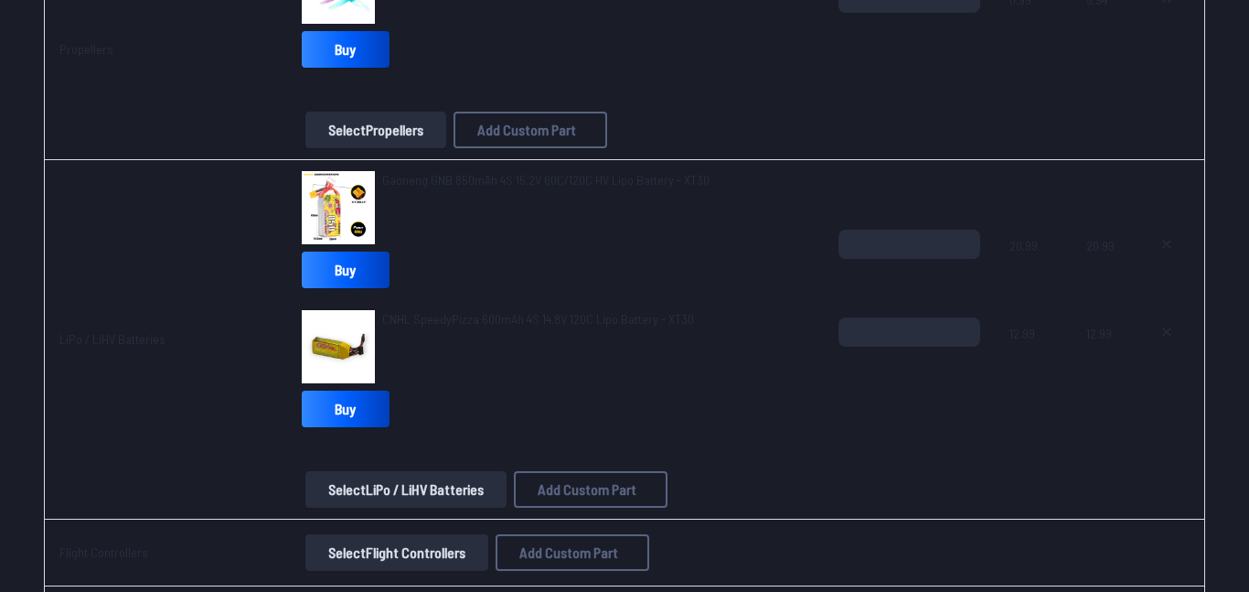
click at [1029, 246] on span "20.99" at bounding box center [1033, 273] width 48 height 88
click at [966, 328] on input "*" at bounding box center [909, 331] width 142 height 29
type input "*"
click at [965, 325] on input "*" at bounding box center [909, 331] width 142 height 29
click at [1172, 241] on icon at bounding box center [1166, 244] width 15 height 15
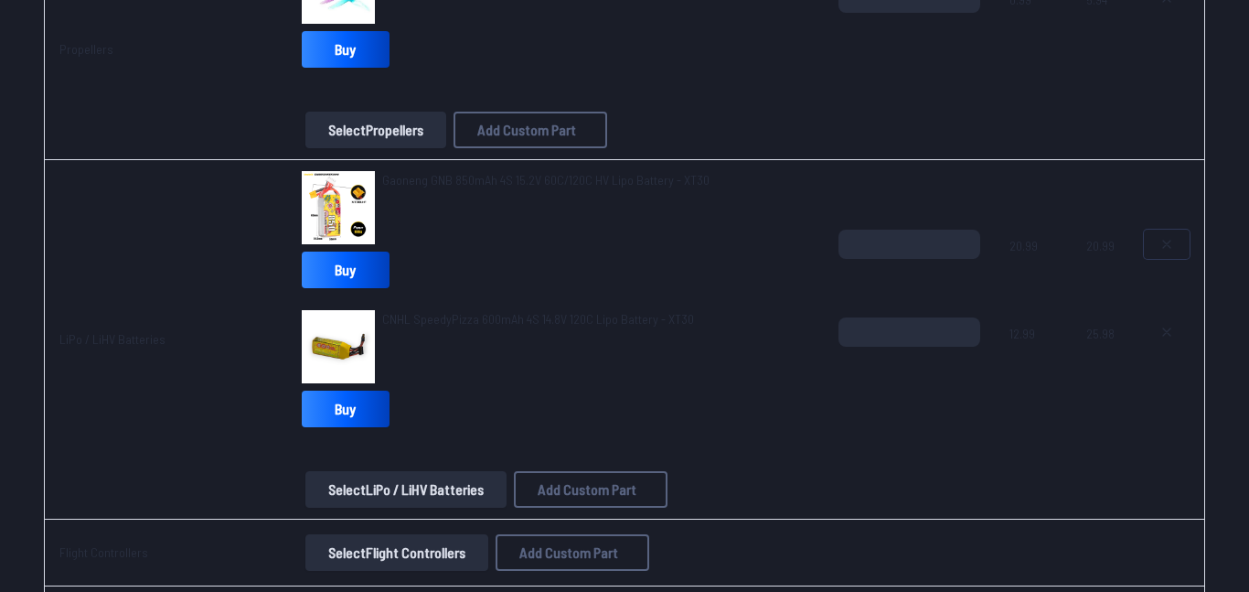
type textarea "**********"
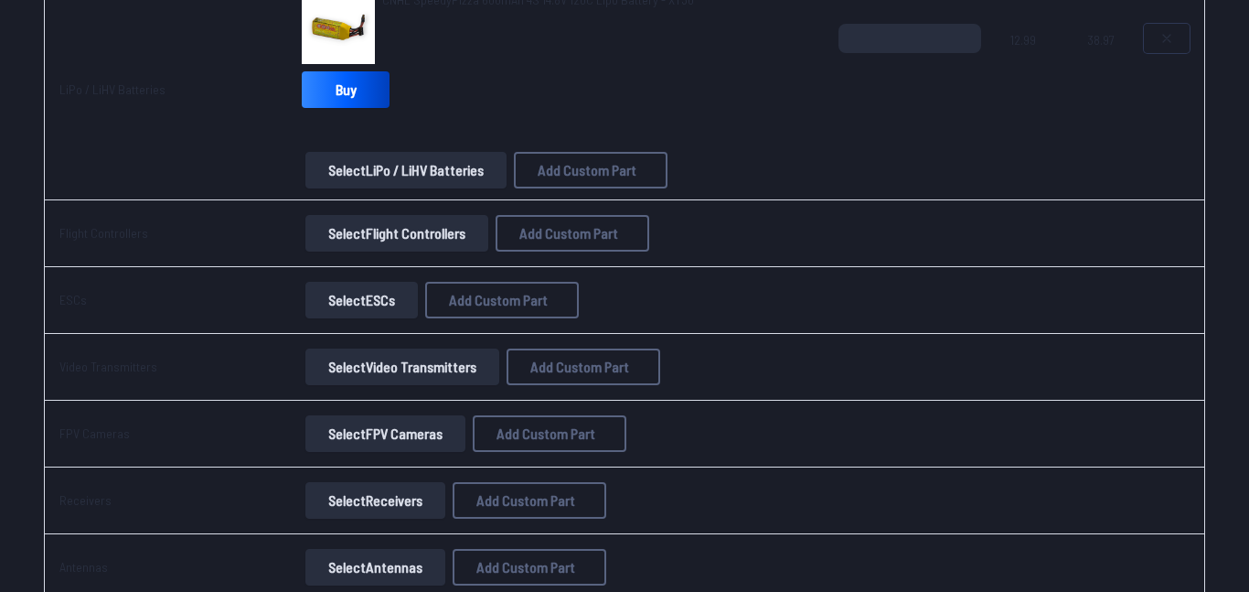
scroll to position [965, 0]
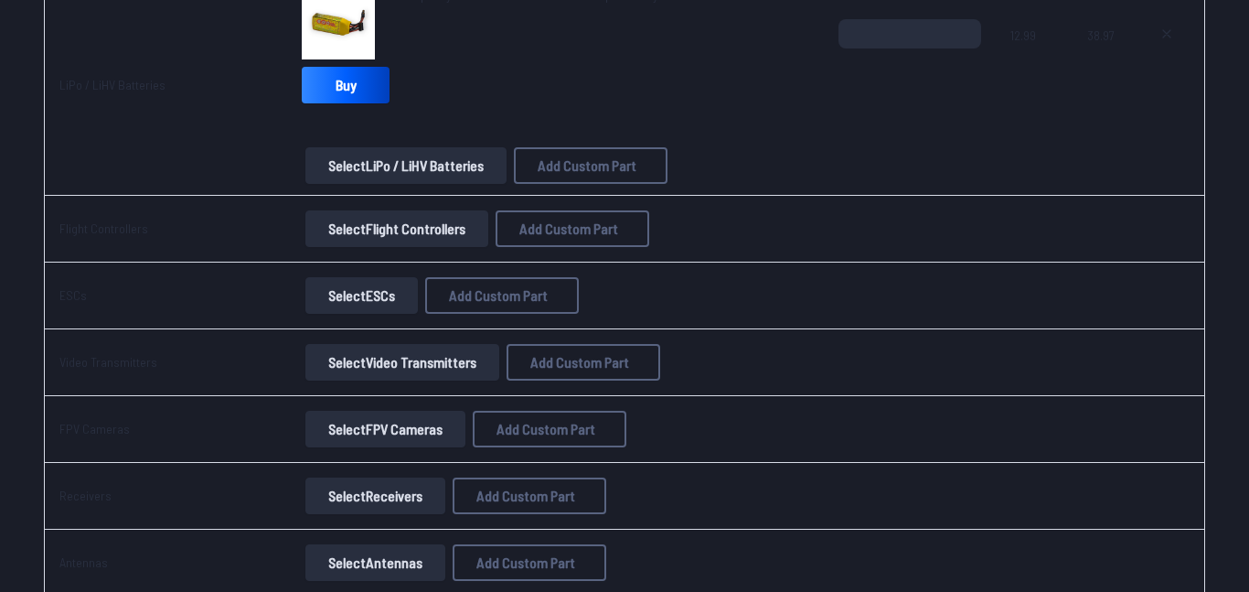
click at [431, 229] on button "Select Flight Controllers" at bounding box center [396, 228] width 183 height 37
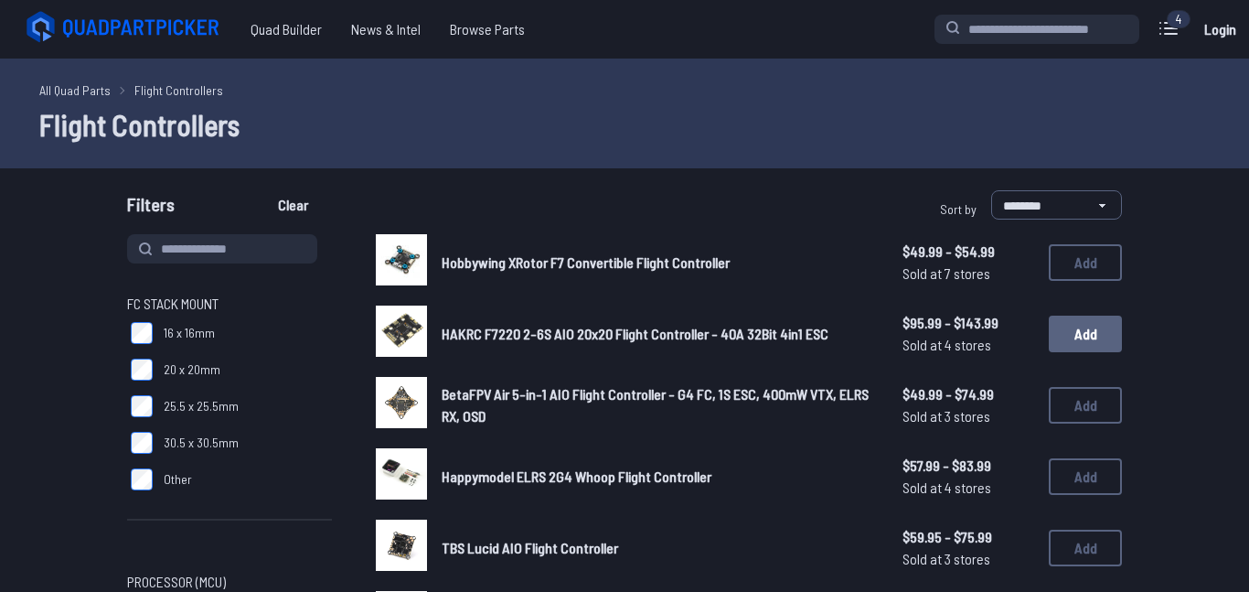
click at [1068, 336] on button "Add" at bounding box center [1085, 333] width 73 height 37
